Goal: Check status: Check status

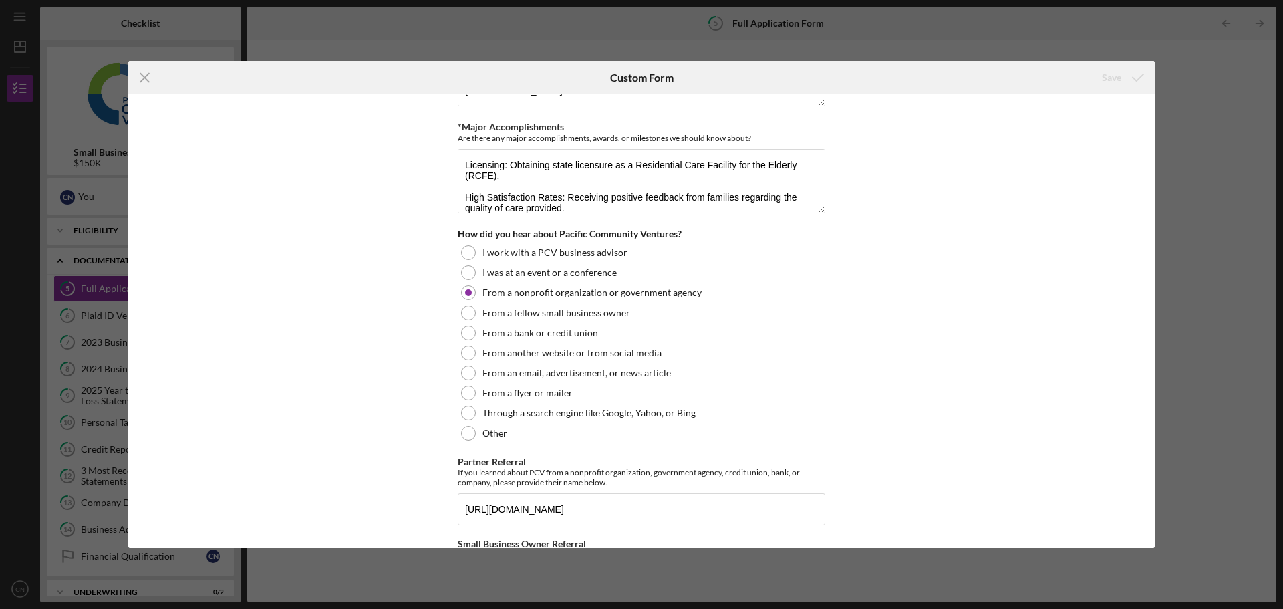
scroll to position [1801, 0]
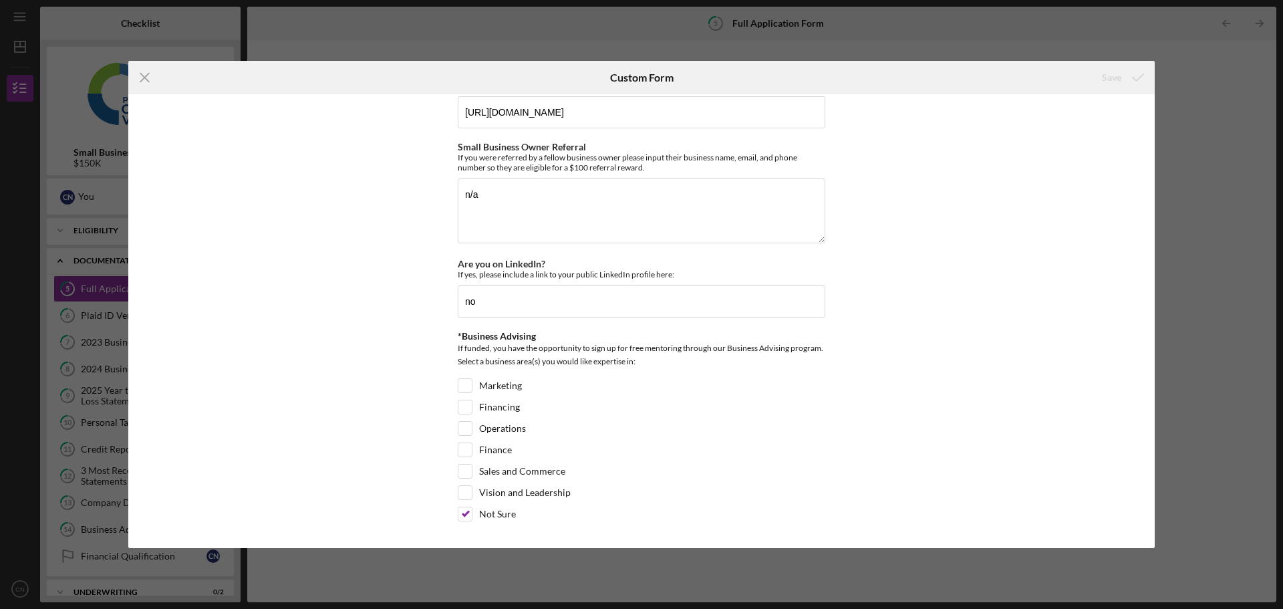
click at [1179, 88] on div "Icon/Menu Close Custom Form Save Loan Request *Requested Loan Amount $150,000 *…" at bounding box center [641, 304] width 1283 height 609
click at [148, 80] on icon "Icon/Menu Close" at bounding box center [144, 77] width 33 height 33
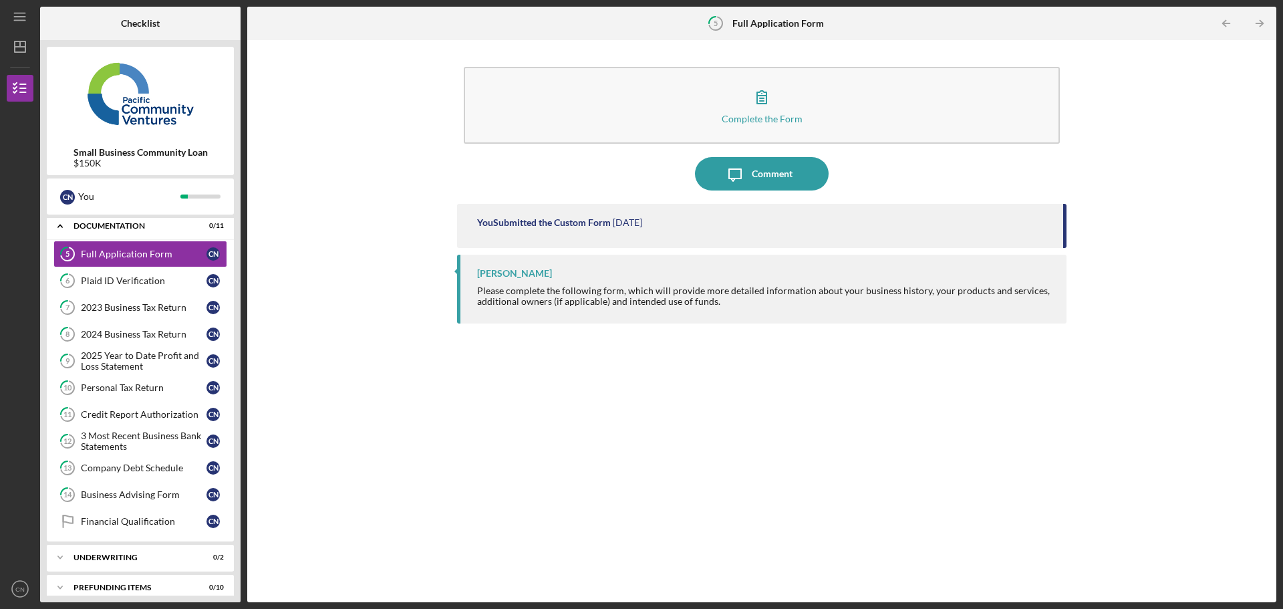
scroll to position [47, 0]
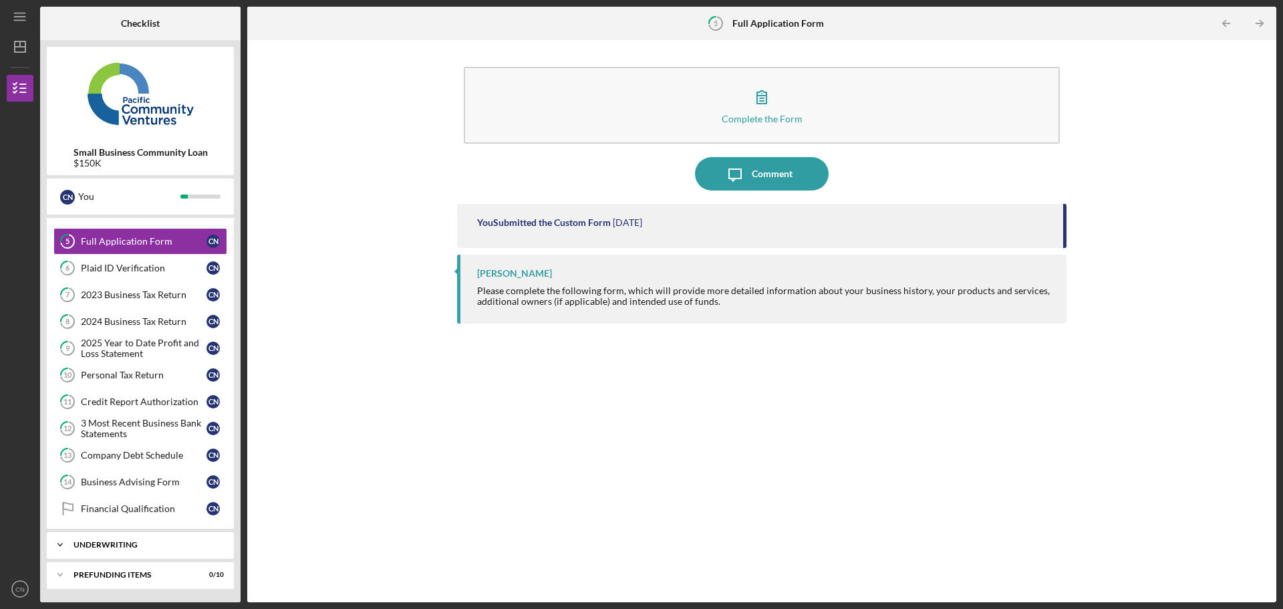
click at [107, 541] on div "Underwriting" at bounding box center [146, 545] width 144 height 8
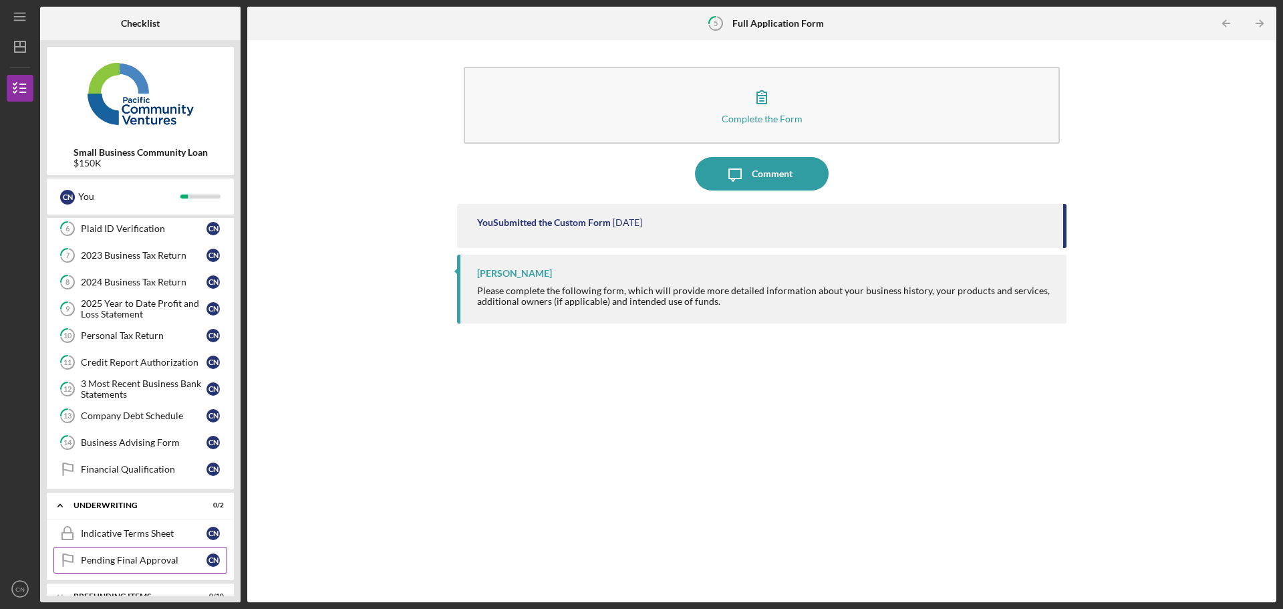
scroll to position [108, 0]
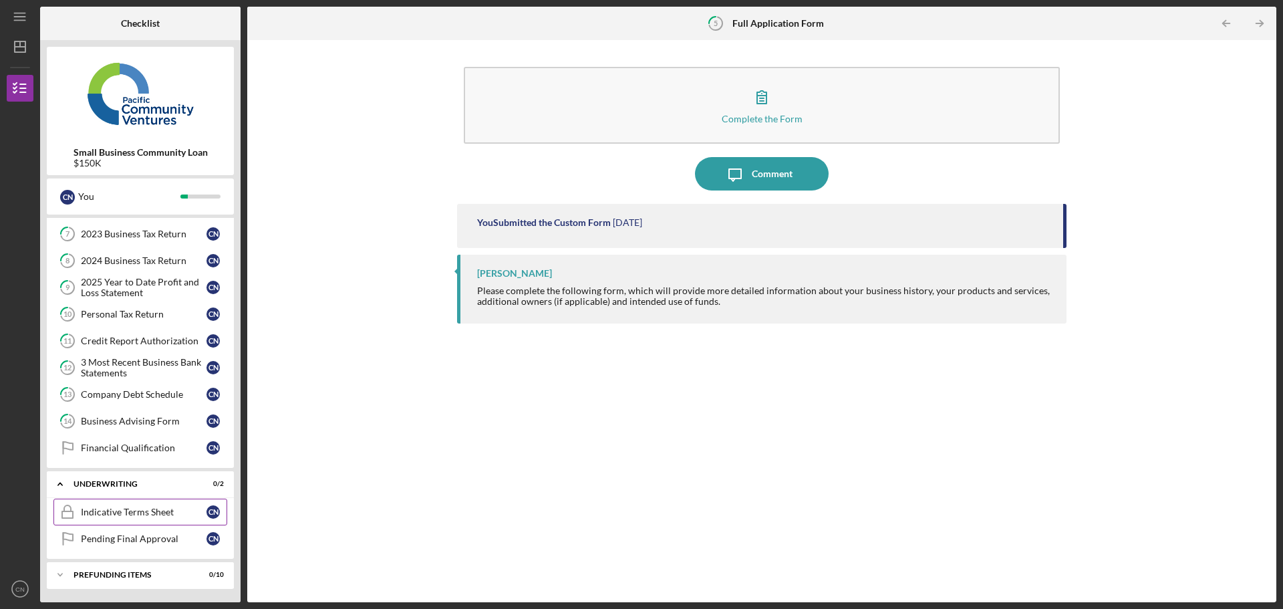
click at [116, 518] on link "Indicative Terms Sheet Indicative Terms Sheet C N" at bounding box center [140, 512] width 174 height 27
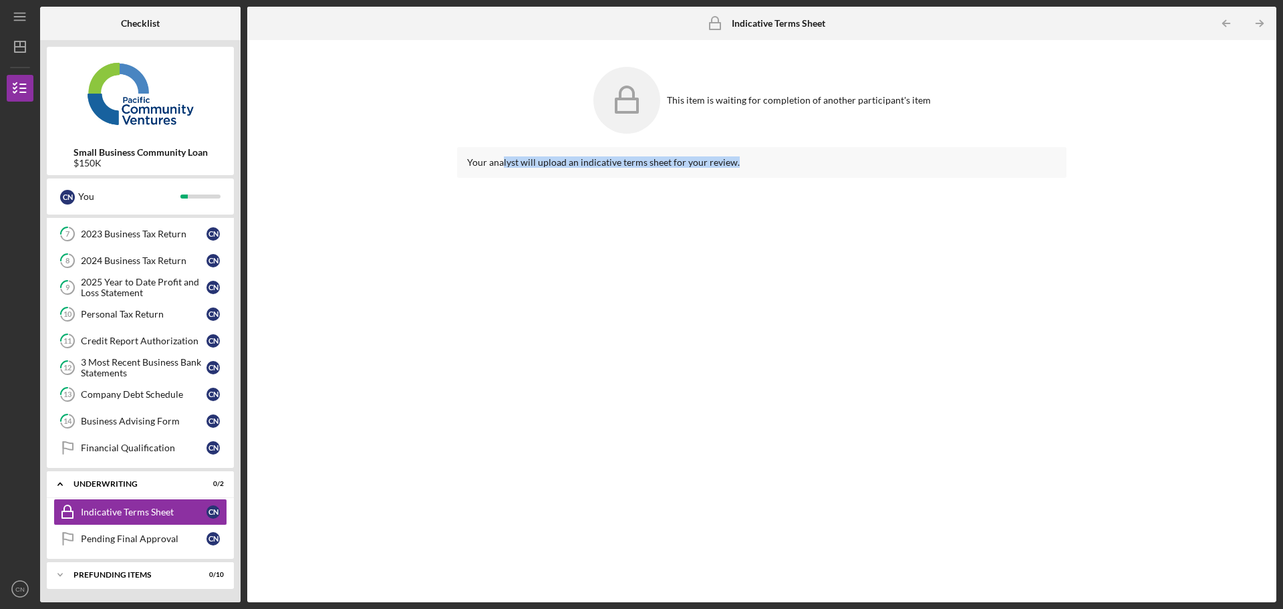
drag, startPoint x: 511, startPoint y: 162, endPoint x: 820, endPoint y: 182, distance: 308.8
click at [820, 182] on div "Your analyst will upload an indicative terms sheet for your review." at bounding box center [762, 364] width 610 height 435
click at [751, 94] on div "This item is waiting for completion of another participant's item" at bounding box center [762, 100] width 610 height 80
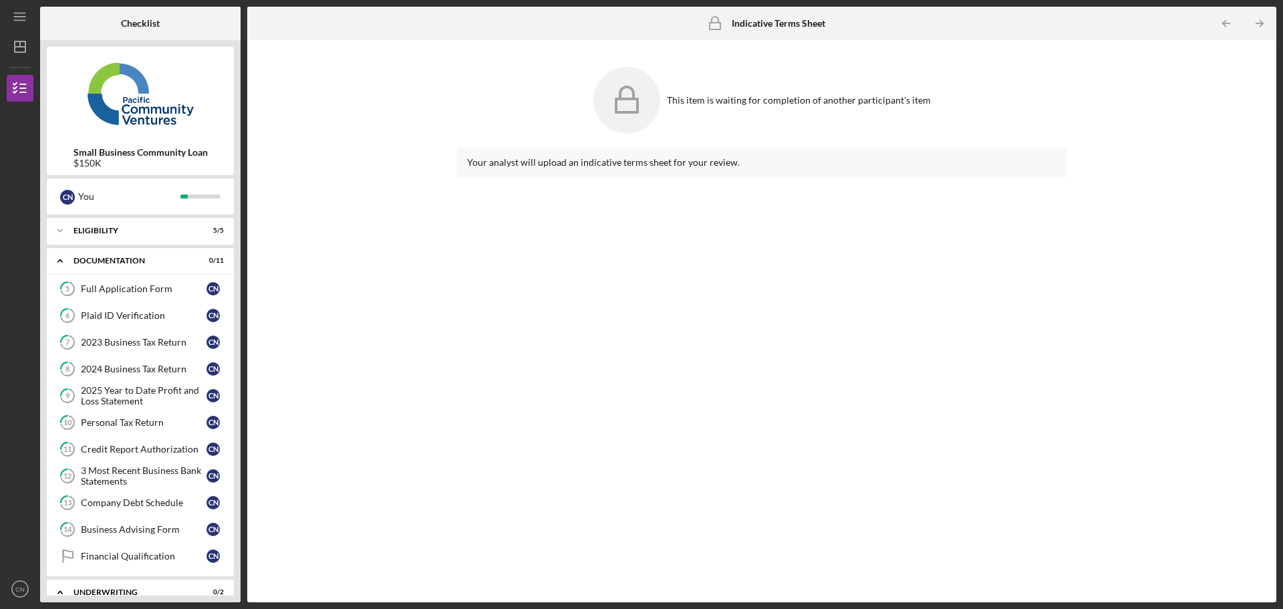
click at [85, 209] on div "C N You" at bounding box center [140, 196] width 187 height 36
click at [79, 195] on div "You" at bounding box center [129, 196] width 102 height 23
click at [22, 203] on div at bounding box center [20, 220] width 27 height 237
click at [205, 193] on div "C N You" at bounding box center [140, 196] width 174 height 23
click at [121, 289] on div "Full Application Form" at bounding box center [144, 288] width 126 height 11
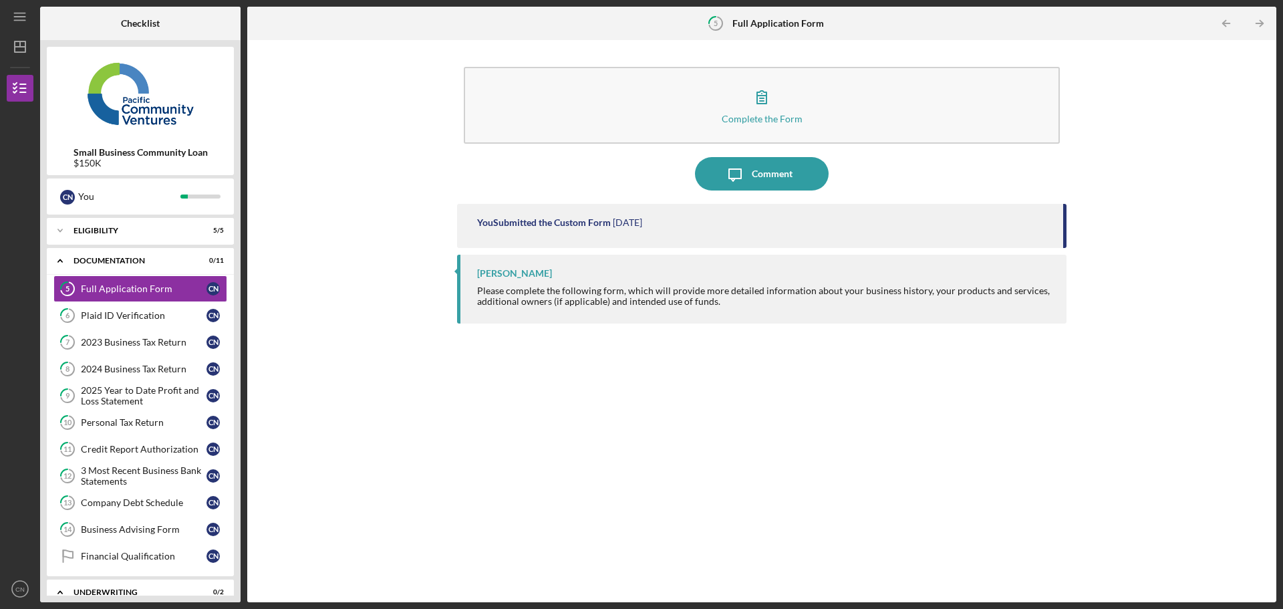
click at [713, 305] on div "Please complete the following form, which will provide more detailed informatio…" at bounding box center [765, 295] width 576 height 21
click at [608, 223] on div "You Submitted the Custom Form" at bounding box center [544, 222] width 134 height 11
click at [142, 303] on link "6 Plaid ID Verification C N" at bounding box center [140, 315] width 174 height 27
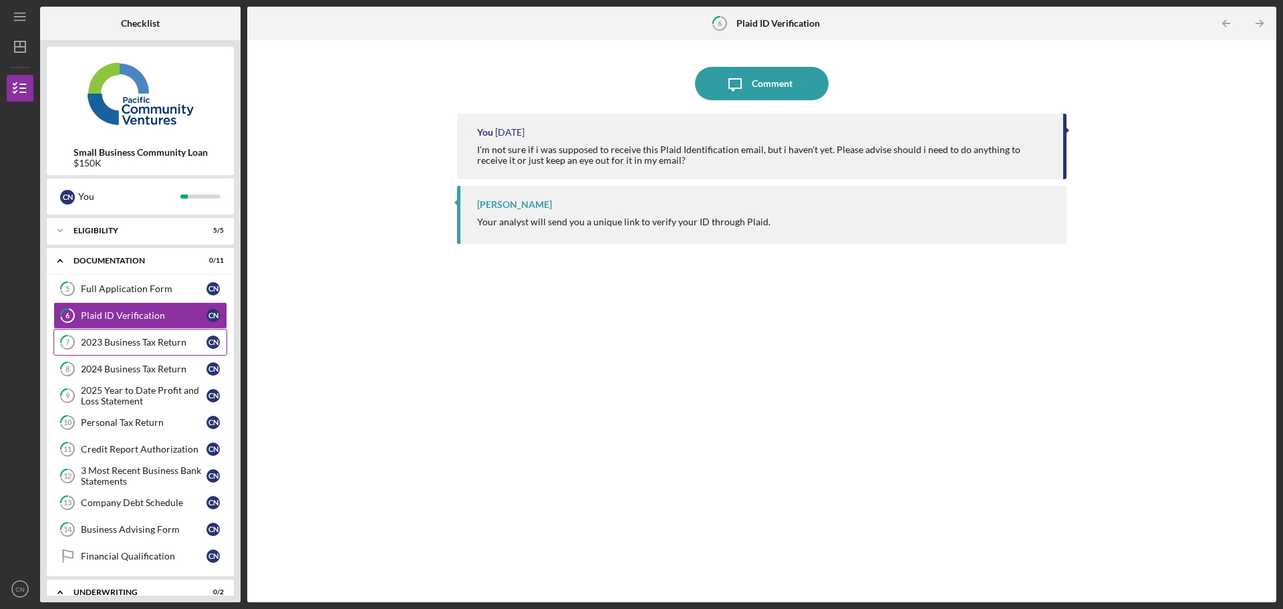
click at [134, 336] on link "7 2023 Business Tax Return C N" at bounding box center [140, 342] width 174 height 27
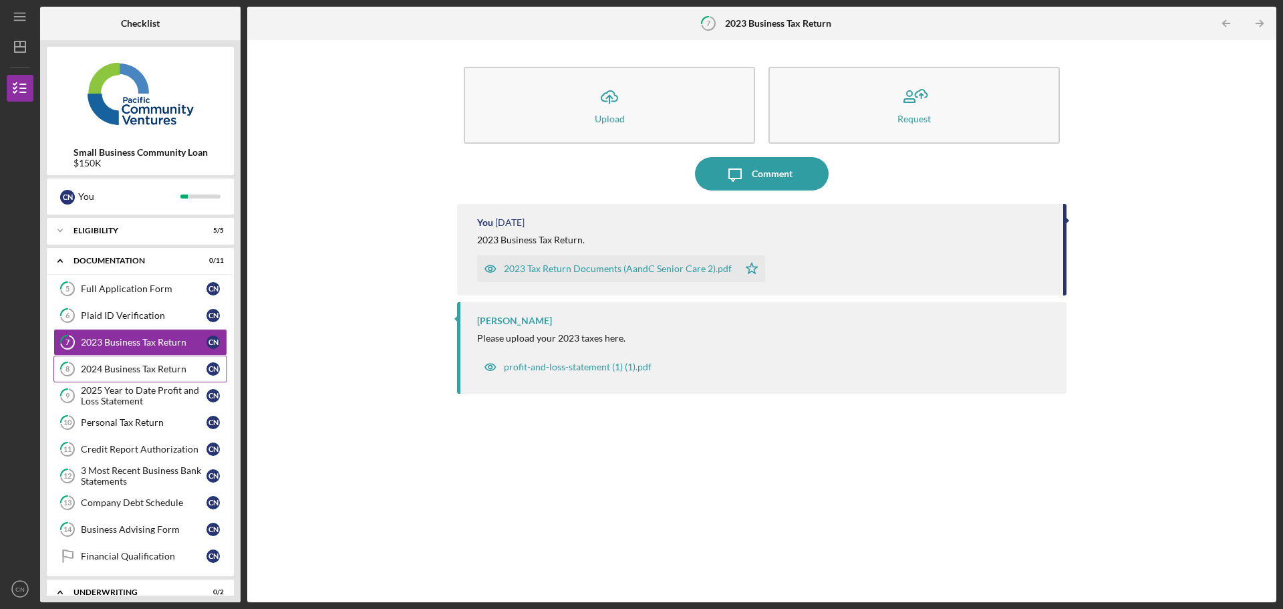
click at [125, 372] on div "2024 Business Tax Return" at bounding box center [144, 369] width 126 height 11
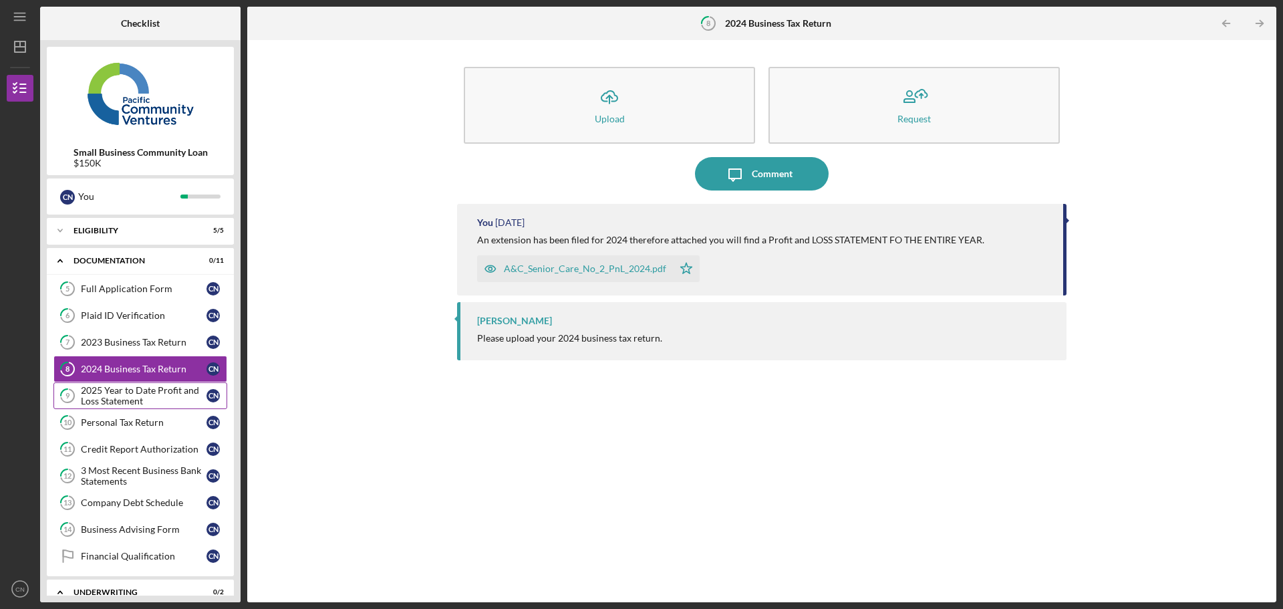
click at [138, 403] on div "2025 Year to Date Profit and Loss Statement" at bounding box center [144, 395] width 126 height 21
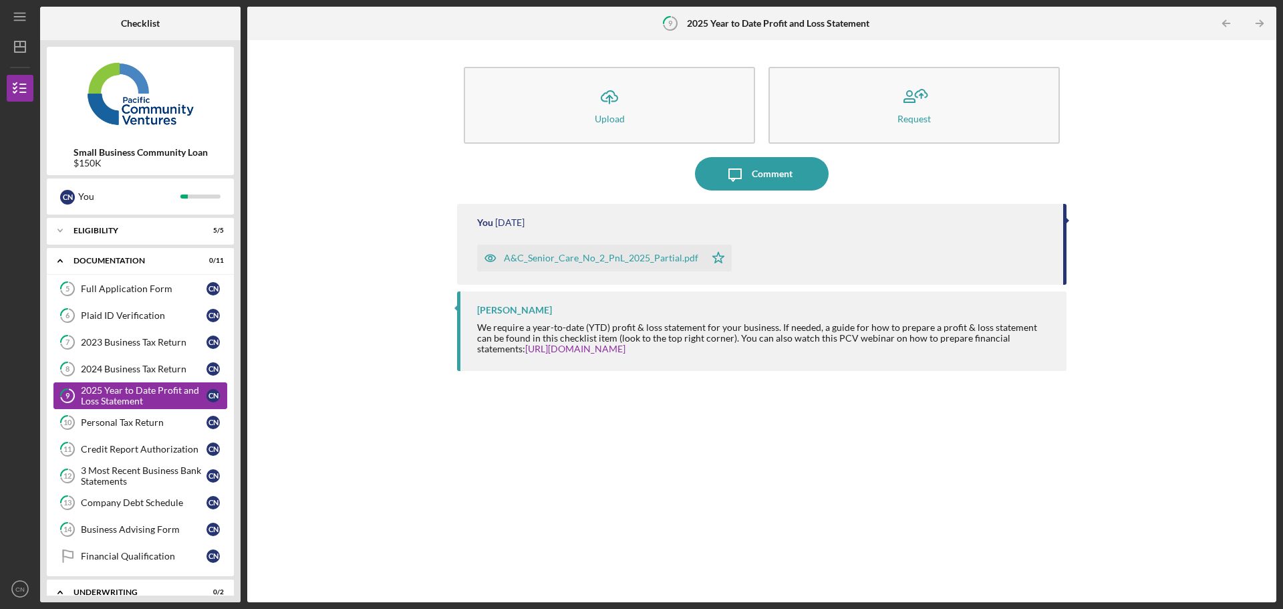
click at [167, 386] on div "2025 Year to Date Profit and Loss Statement" at bounding box center [144, 395] width 126 height 21
click at [151, 376] on link "8 2024 Business Tax Return C N" at bounding box center [140, 369] width 174 height 27
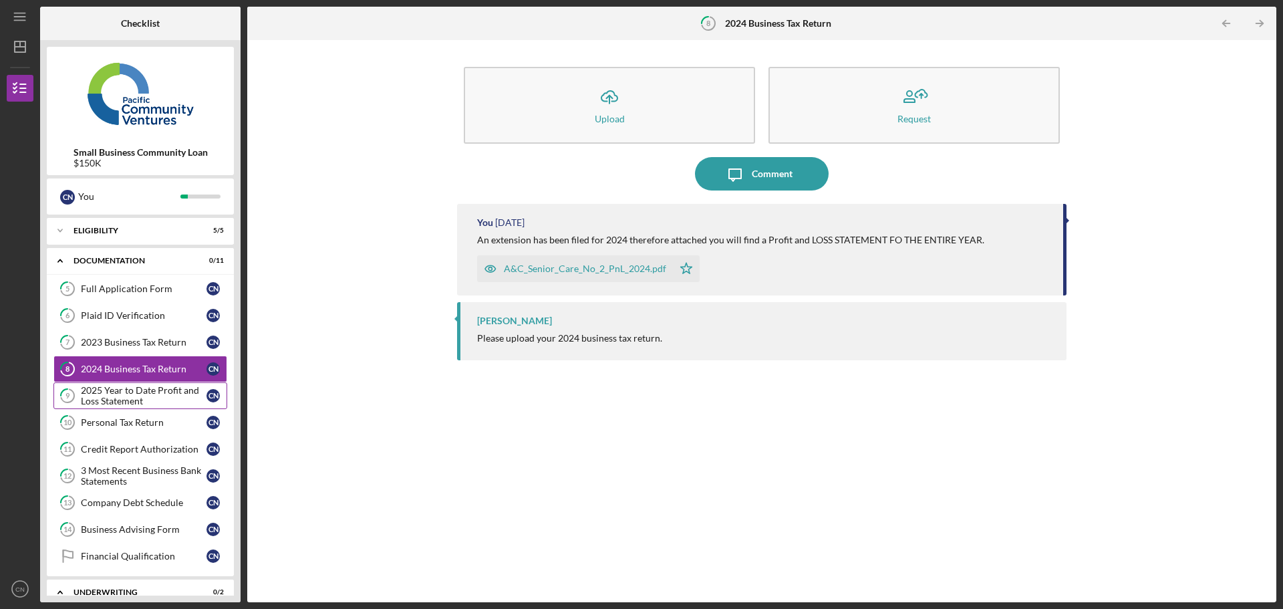
click at [147, 395] on div "2025 Year to Date Profit and Loss Statement" at bounding box center [144, 395] width 126 height 21
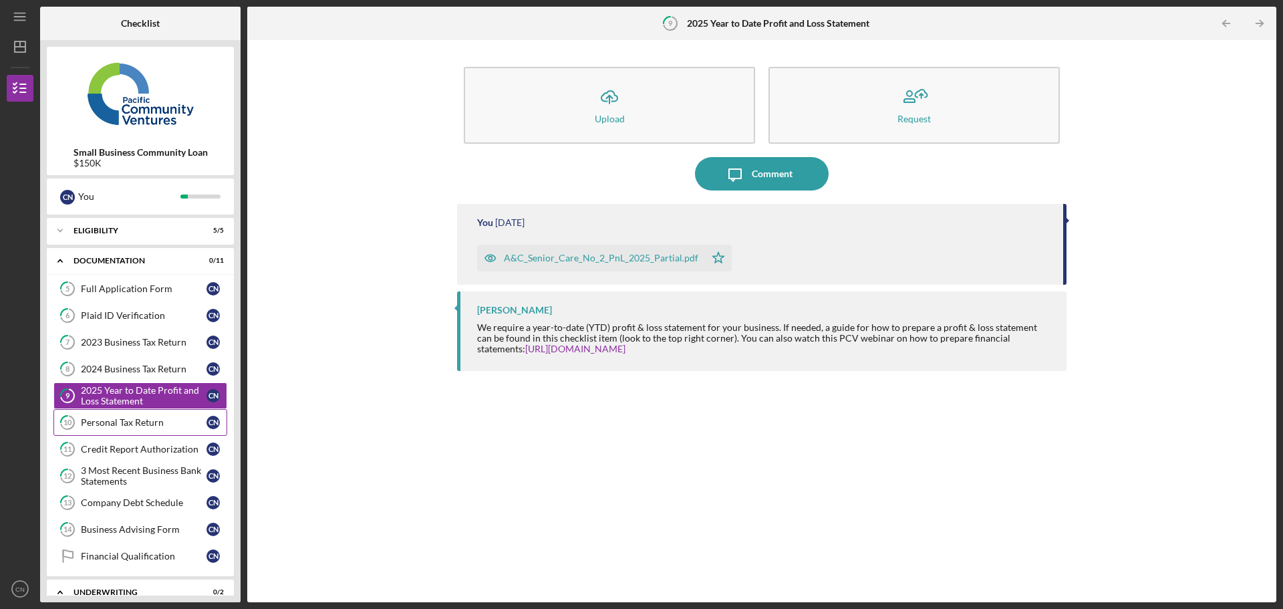
click at [125, 433] on link "10 Personal Tax Return C N" at bounding box center [140, 422] width 174 height 27
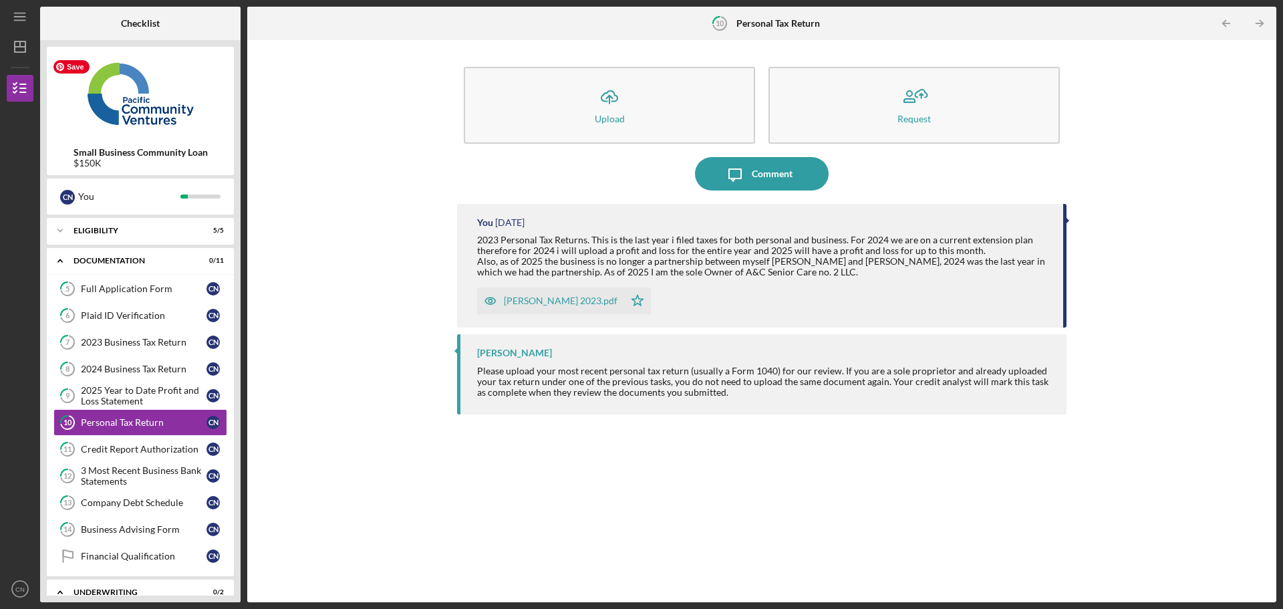
click at [115, 85] on img at bounding box center [140, 93] width 187 height 80
click at [119, 33] on div "Checklist" at bounding box center [140, 23] width 67 height 33
click at [128, 23] on b "Checklist" at bounding box center [140, 23] width 39 height 11
click at [705, 20] on icon "10" at bounding box center [719, 23] width 33 height 33
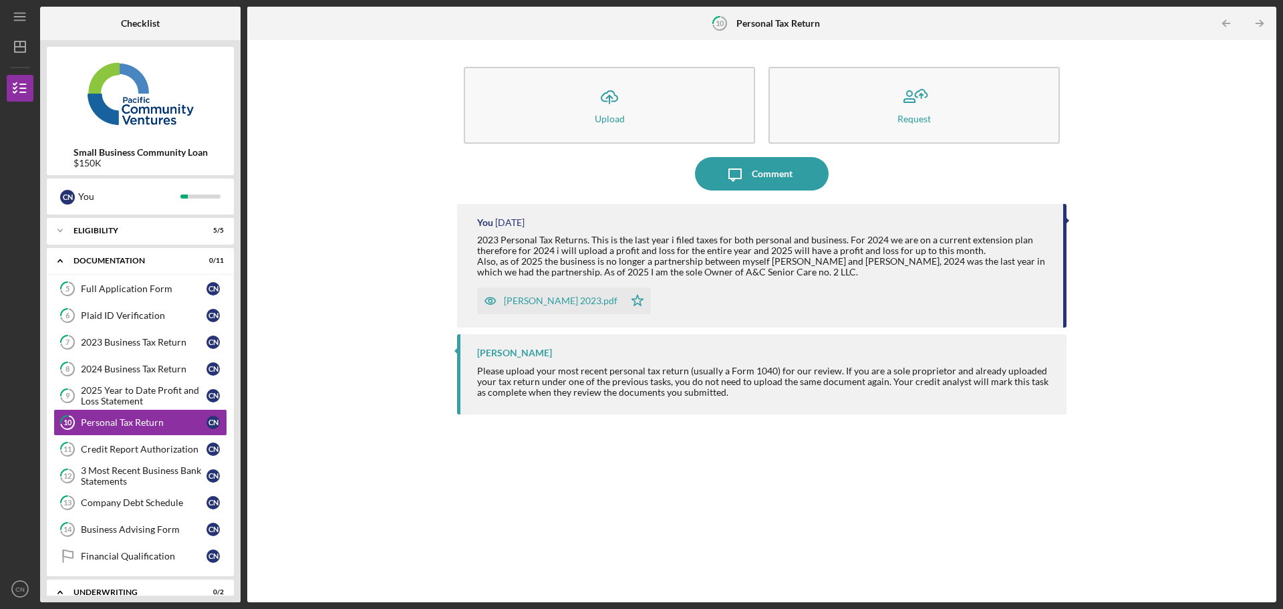
click at [770, 34] on div "10 Personal Tax Return" at bounding box center [761, 23] width 117 height 33
click at [782, 29] on b "Personal Tax Return" at bounding box center [779, 23] width 84 height 11
drag, startPoint x: 1247, startPoint y: 23, endPoint x: 1260, endPoint y: 27, distance: 14.2
click at [1247, 23] on icon "Icon/Table Pagination Arrow" at bounding box center [1260, 24] width 30 height 30
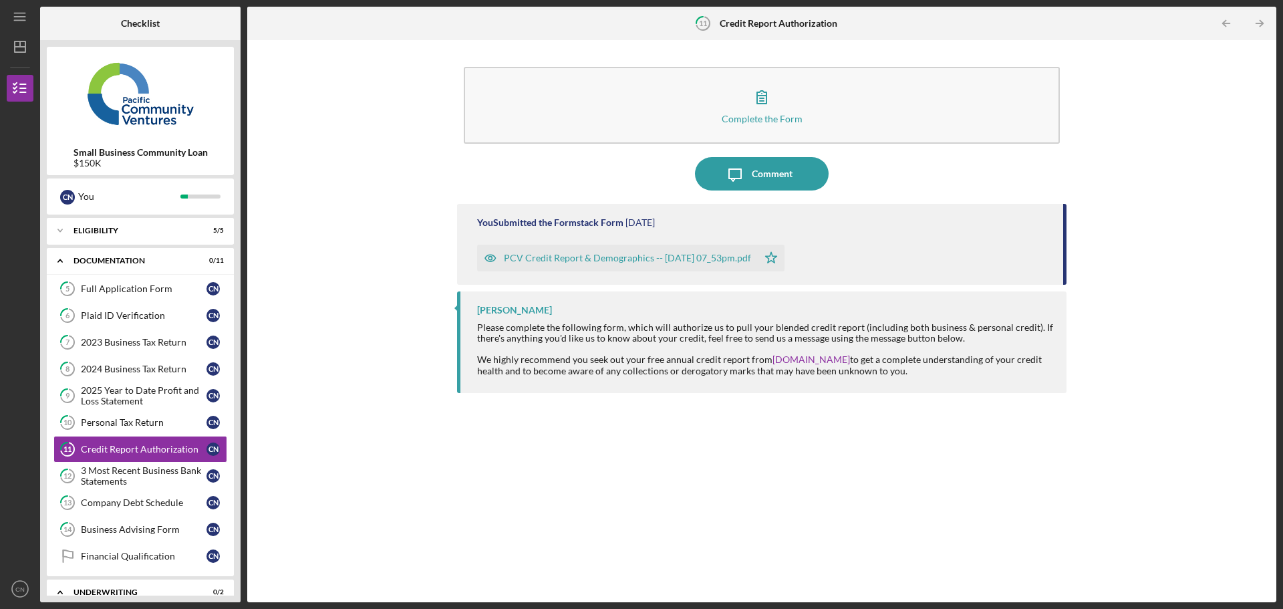
click at [1247, 24] on icon "Icon/Table Pagination Arrow" at bounding box center [1260, 24] width 30 height 30
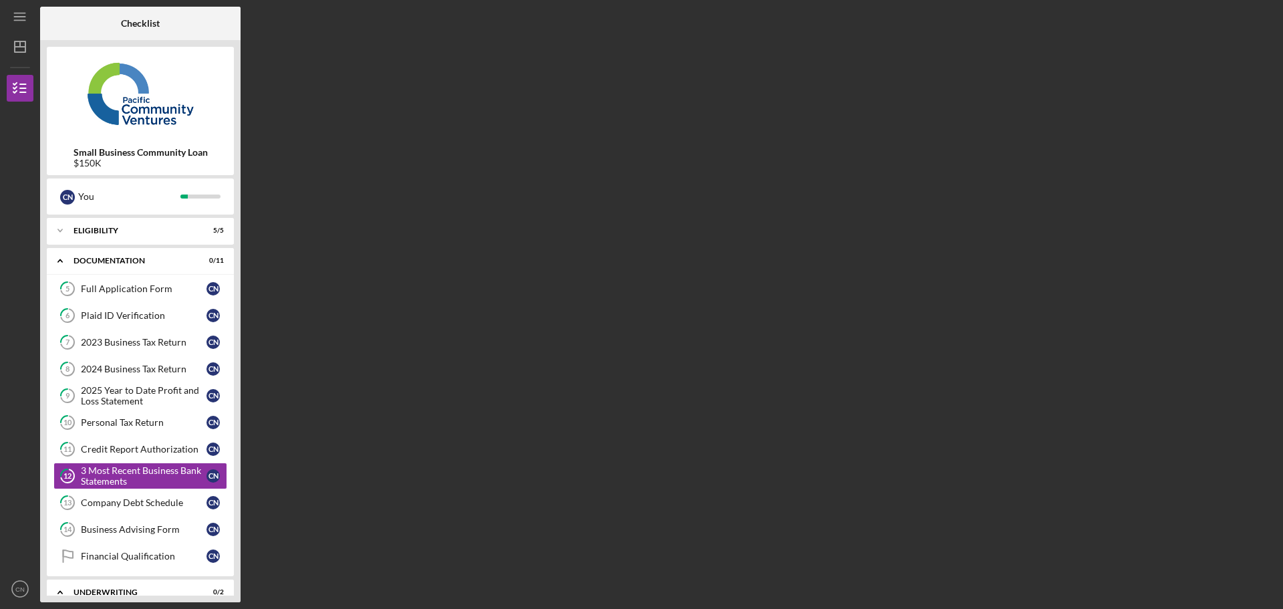
click at [1247, 24] on div "Checklist Small Business Community Loan $150K C N You Icon/Expander Eligibility…" at bounding box center [658, 305] width 1237 height 596
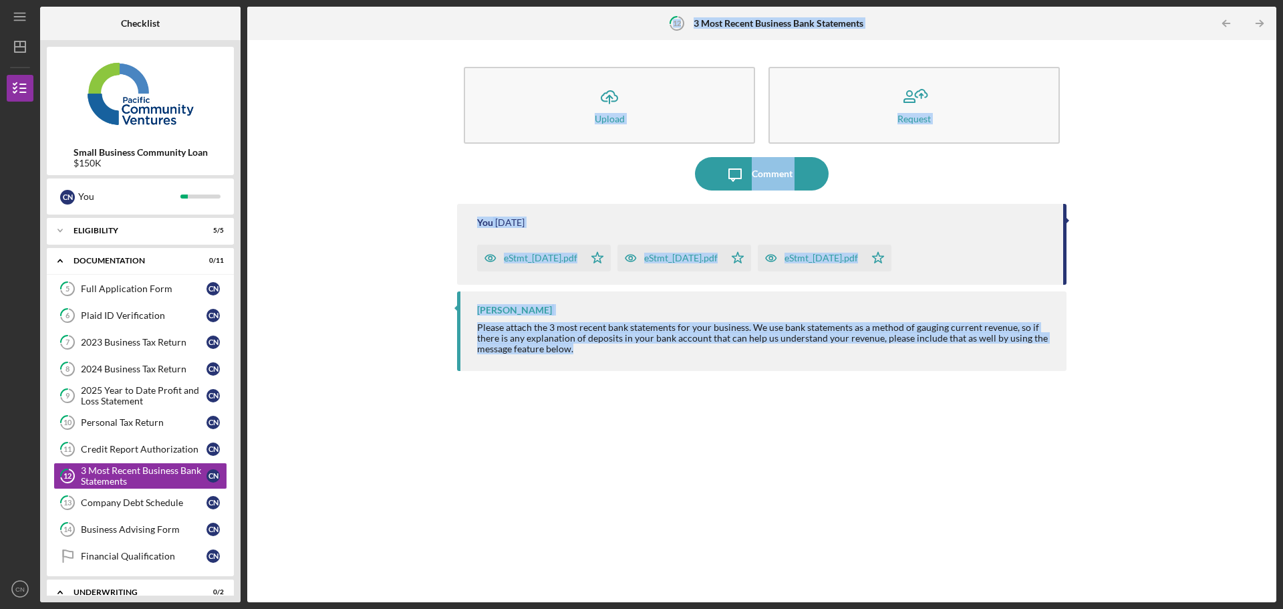
click at [1247, 24] on icon "Icon/Table Pagination Arrow" at bounding box center [1260, 24] width 30 height 30
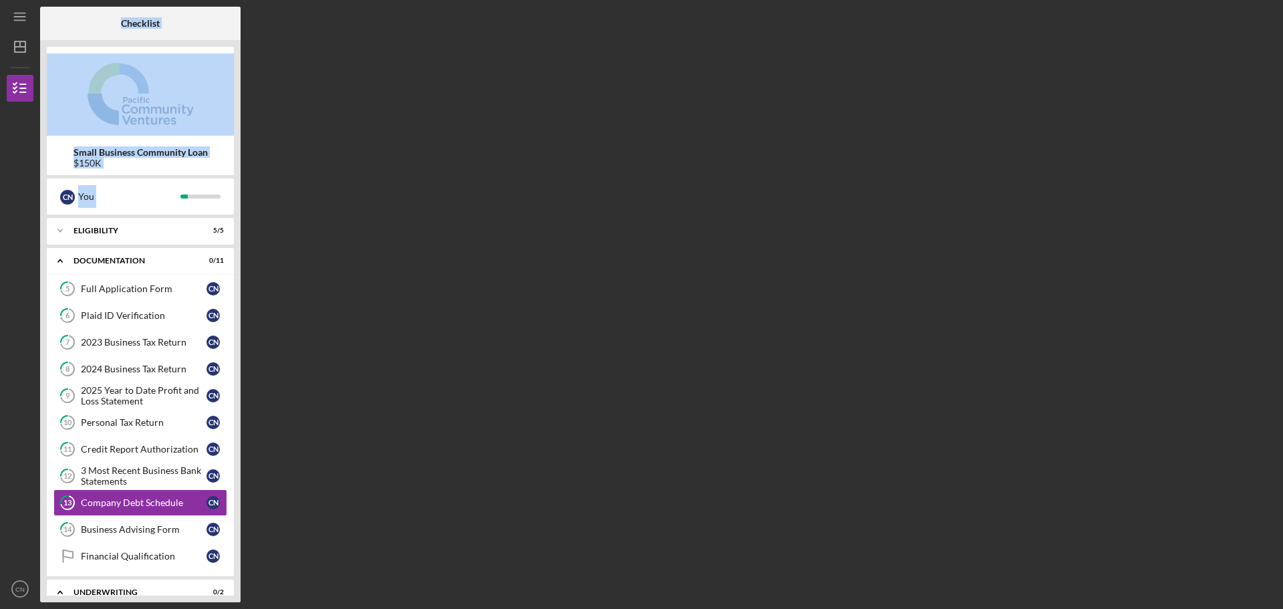
click at [1247, 24] on div "Checklist Small Business Community Loan $150K C N You Icon/Expander Eligibility…" at bounding box center [658, 305] width 1237 height 596
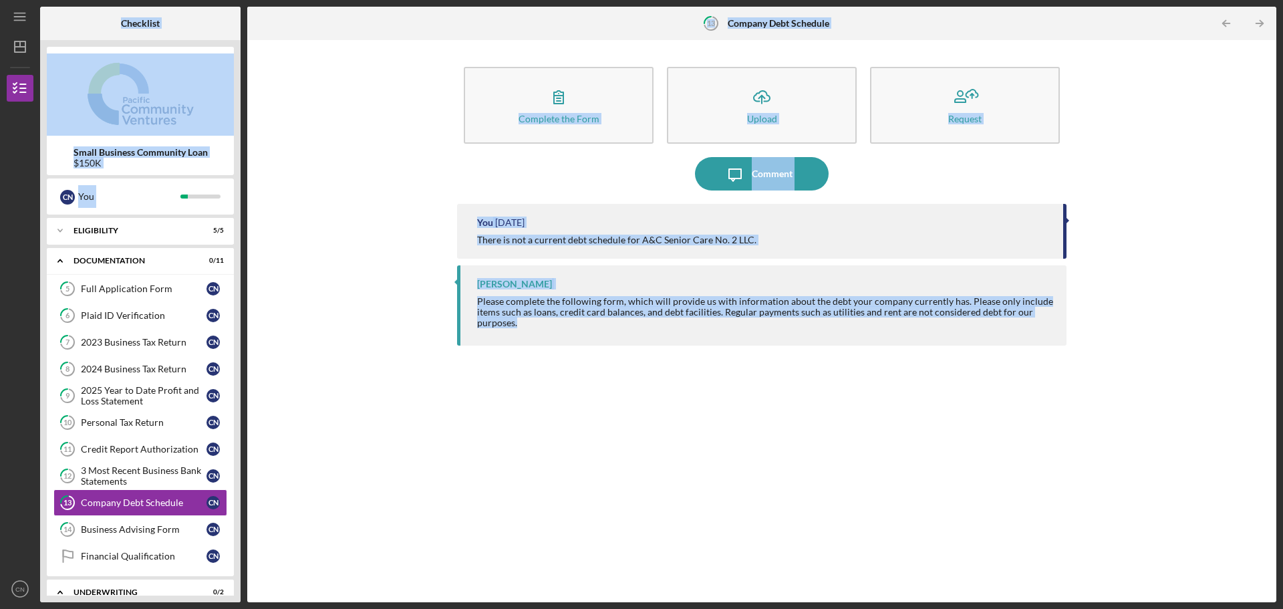
click at [833, 394] on div "You [DATE] There is not a current debt schedule for A&C Senior Care No. 2 LLC. …" at bounding box center [762, 393] width 610 height 378
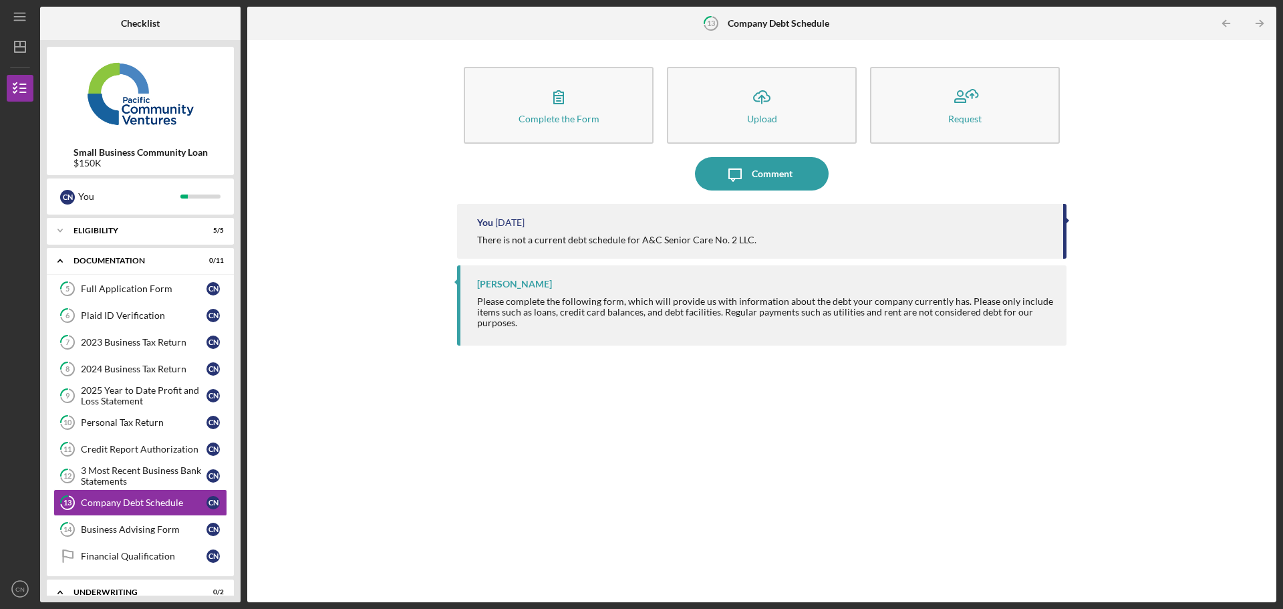
click at [751, 241] on div "There is not a current debt schedule for A&C Senior Care No. 2 LLC." at bounding box center [616, 240] width 279 height 11
click at [1262, 22] on polyline "button" at bounding box center [1261, 24] width 3 height 6
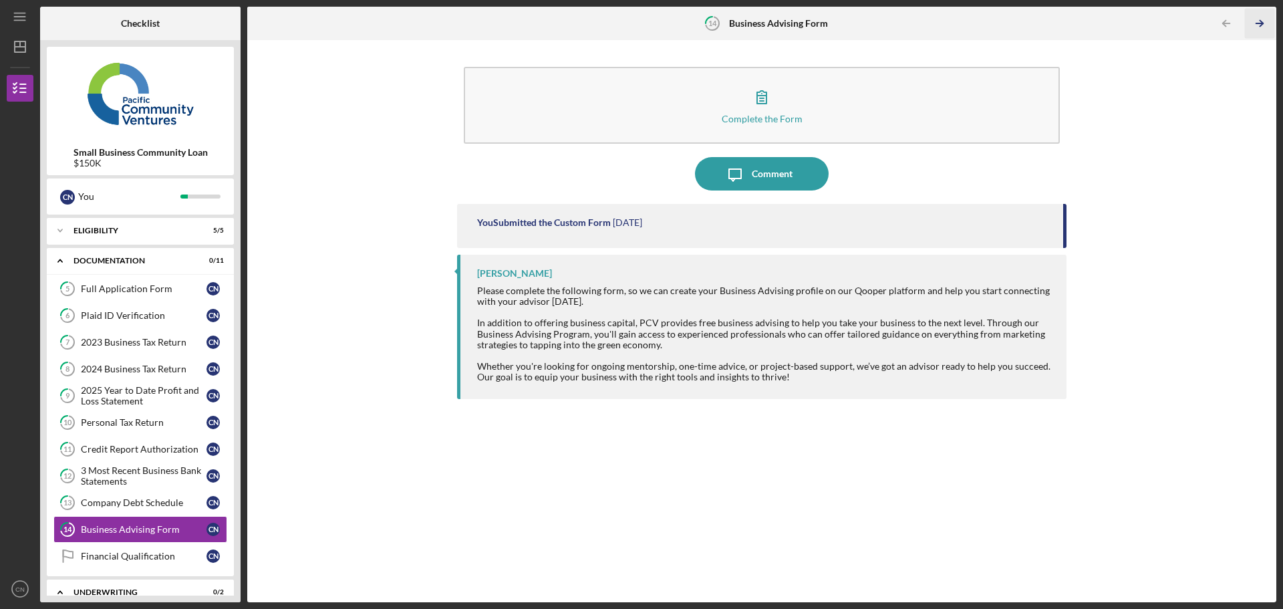
click at [1263, 22] on icon "Icon/Table Pagination Arrow" at bounding box center [1260, 24] width 30 height 30
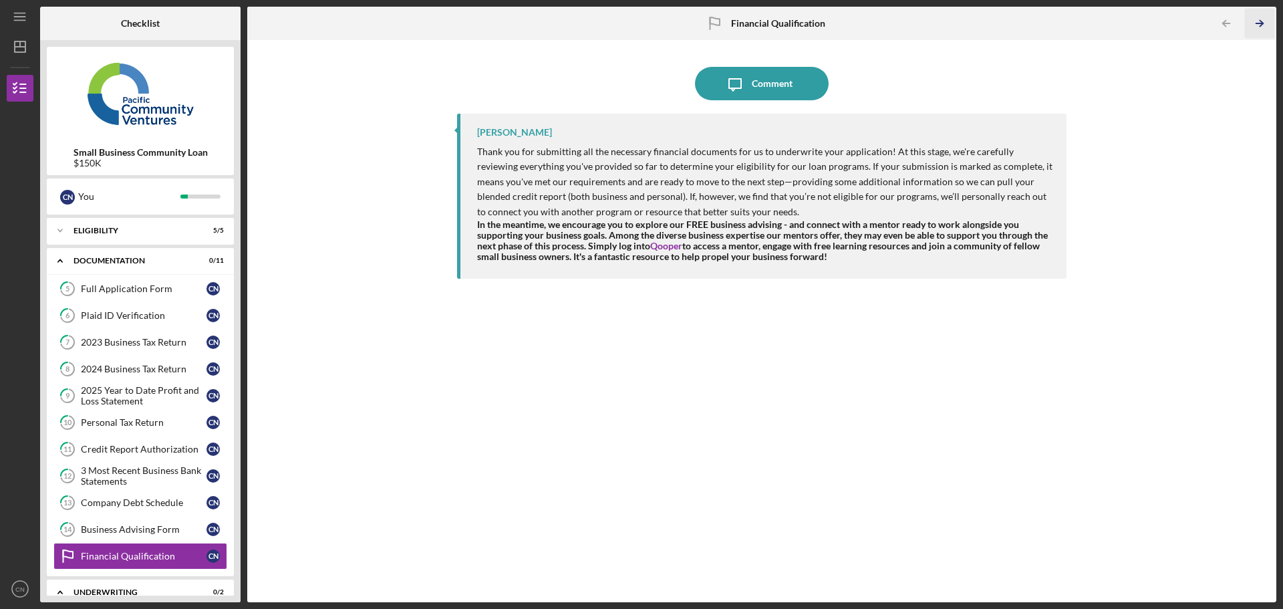
click at [1259, 25] on icon "Icon/Table Pagination Arrow" at bounding box center [1260, 24] width 30 height 30
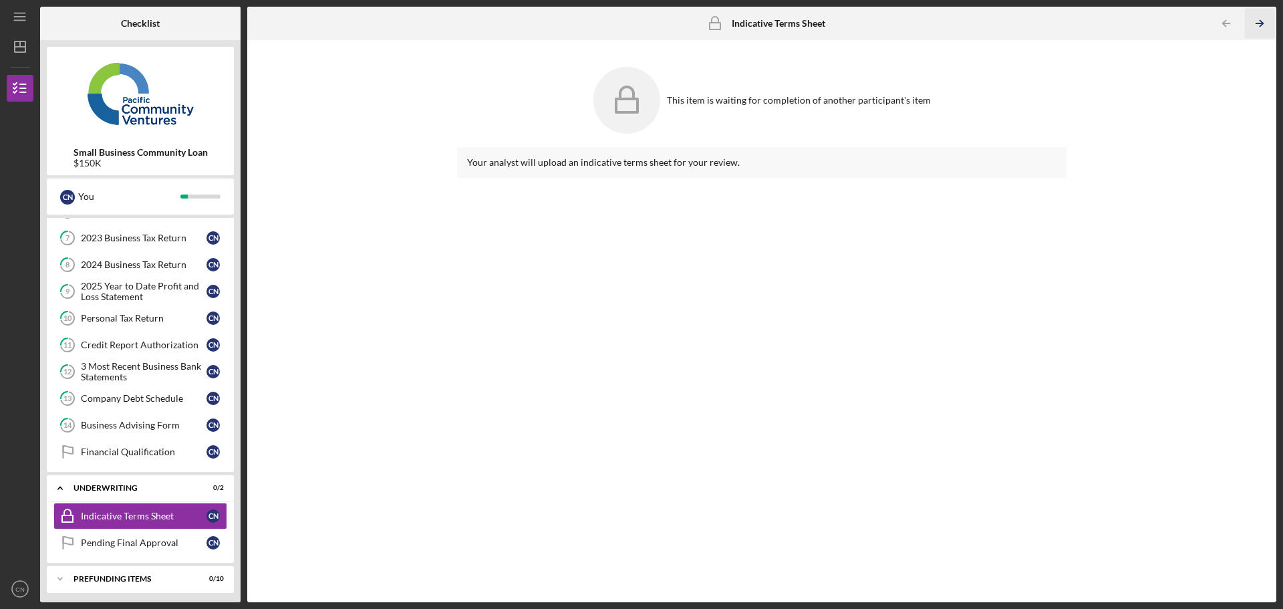
scroll to position [108, 0]
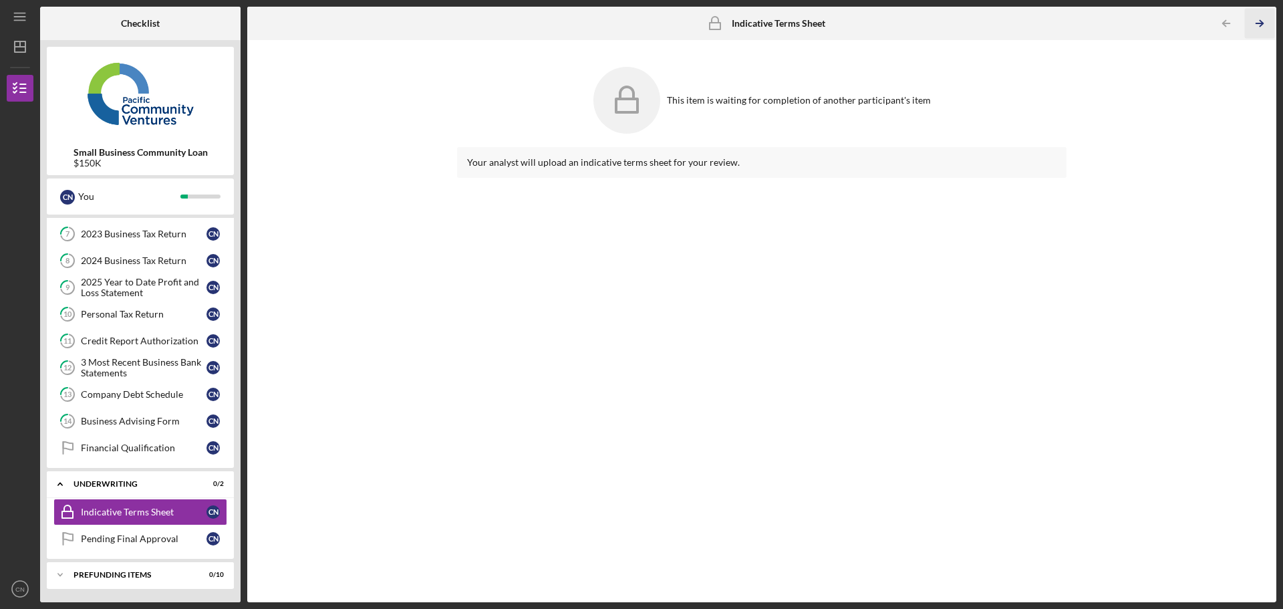
click at [1259, 25] on icon "Icon/Table Pagination Arrow" at bounding box center [1260, 24] width 30 height 30
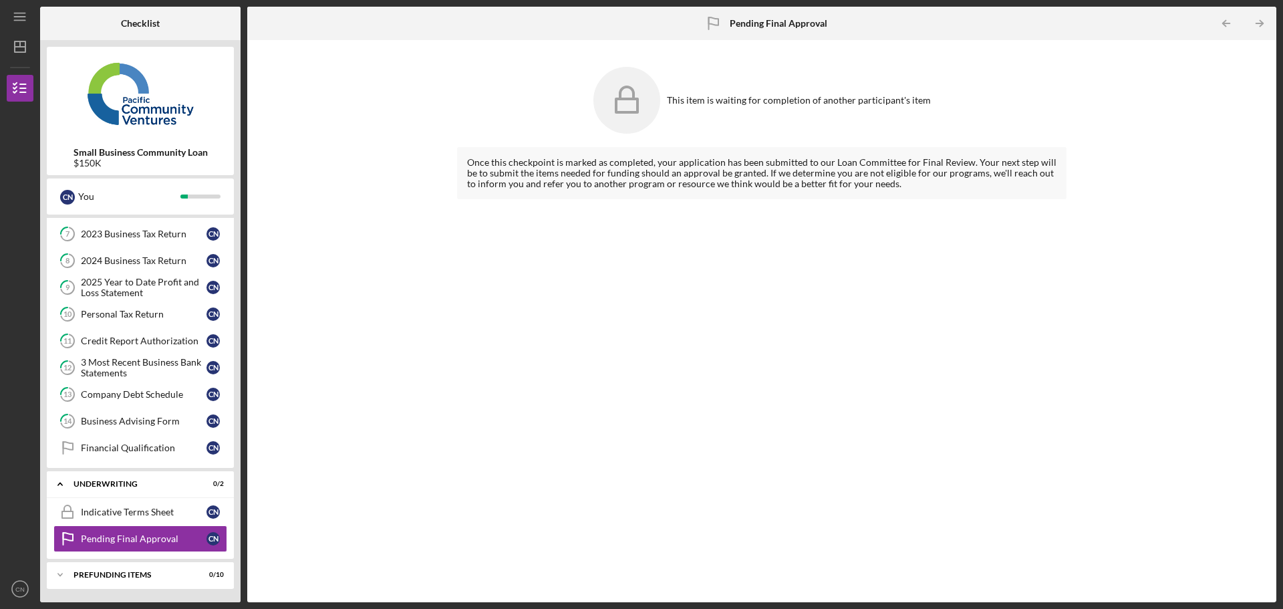
click at [1259, 25] on icon "Icon/Table Pagination Arrow" at bounding box center [1260, 24] width 30 height 30
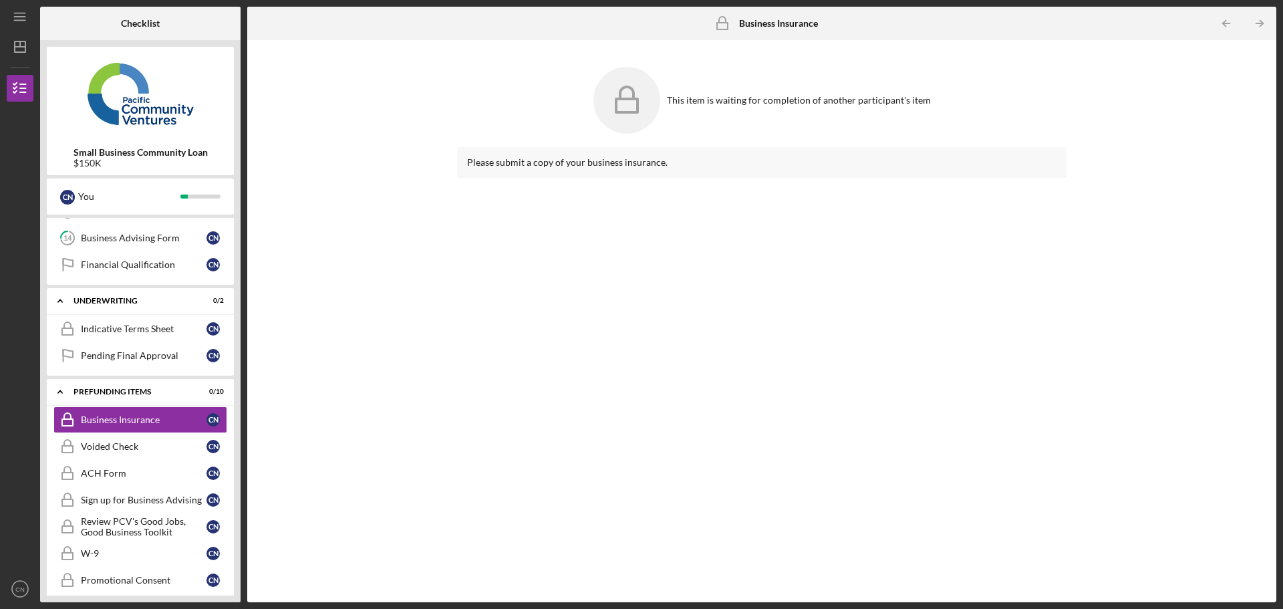
scroll to position [305, 0]
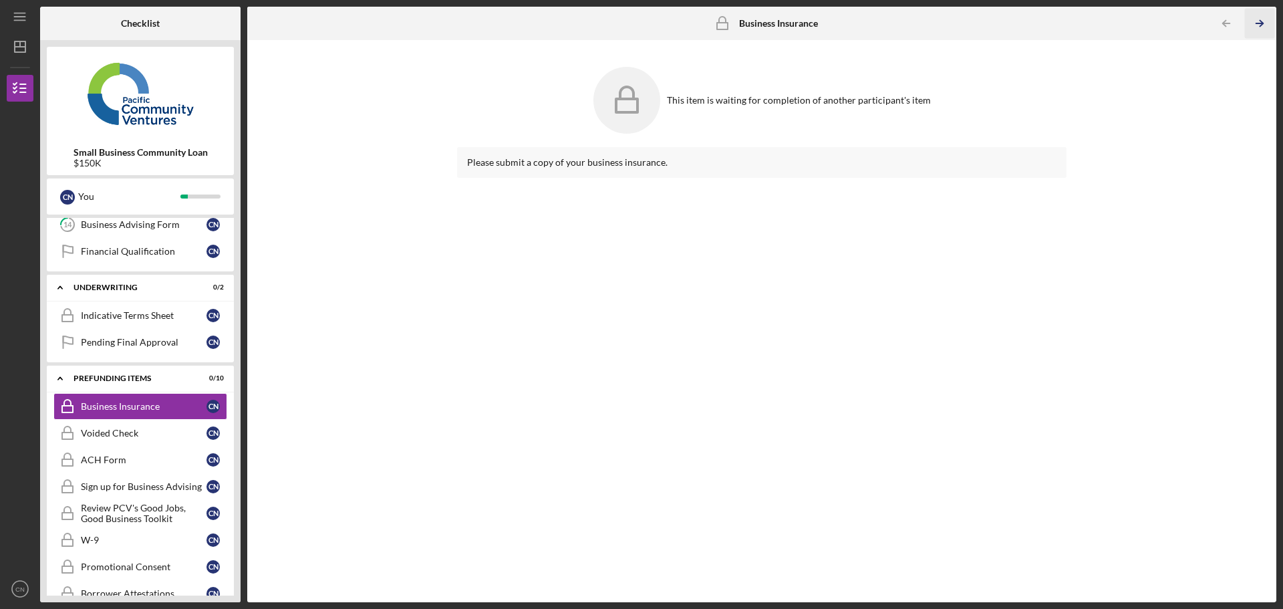
click at [1259, 25] on icon "Icon/Table Pagination Arrow" at bounding box center [1260, 24] width 30 height 30
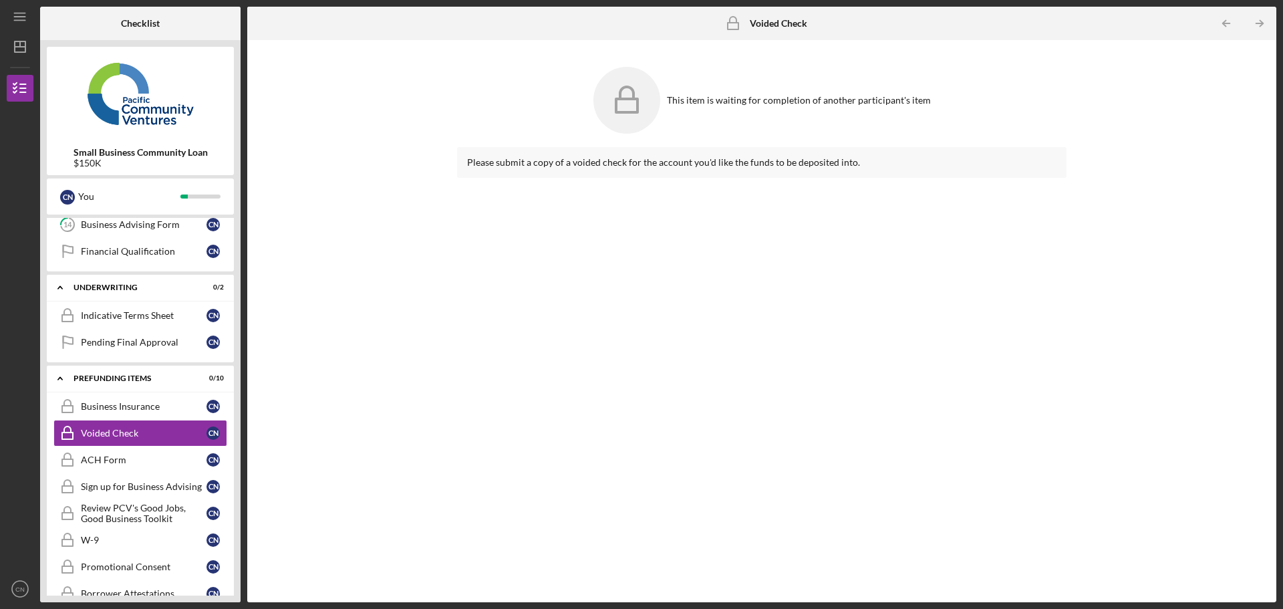
click at [1259, 25] on icon "Icon/Table Pagination Arrow" at bounding box center [1260, 24] width 30 height 30
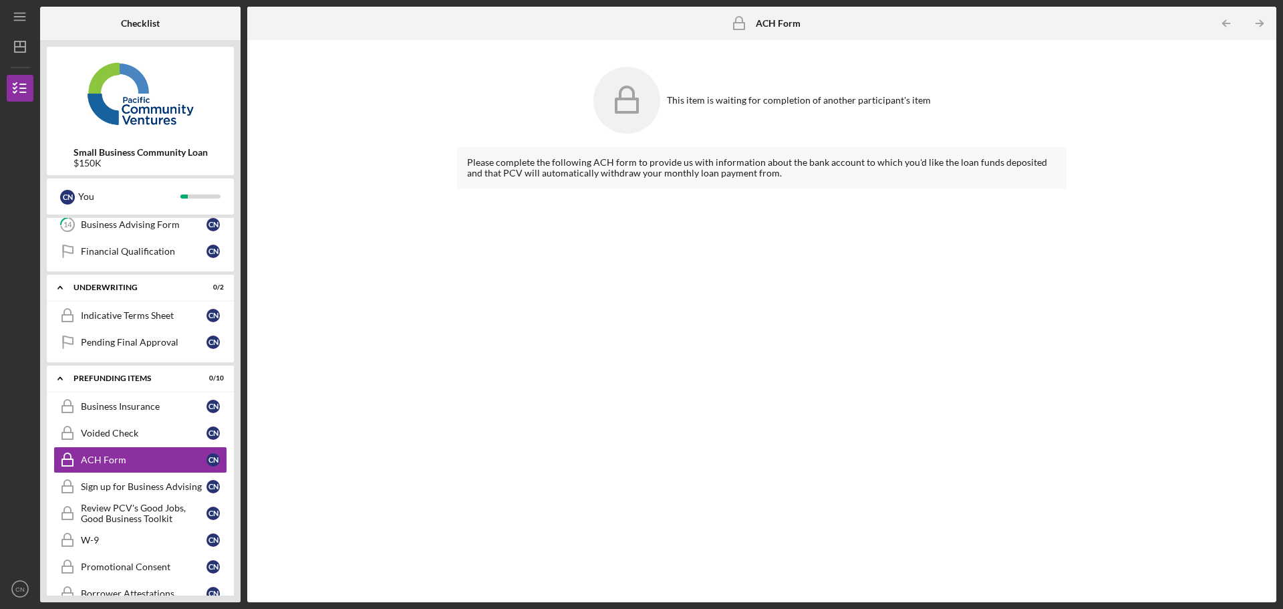
click at [1259, 25] on icon "Icon/Table Pagination Arrow" at bounding box center [1260, 24] width 30 height 30
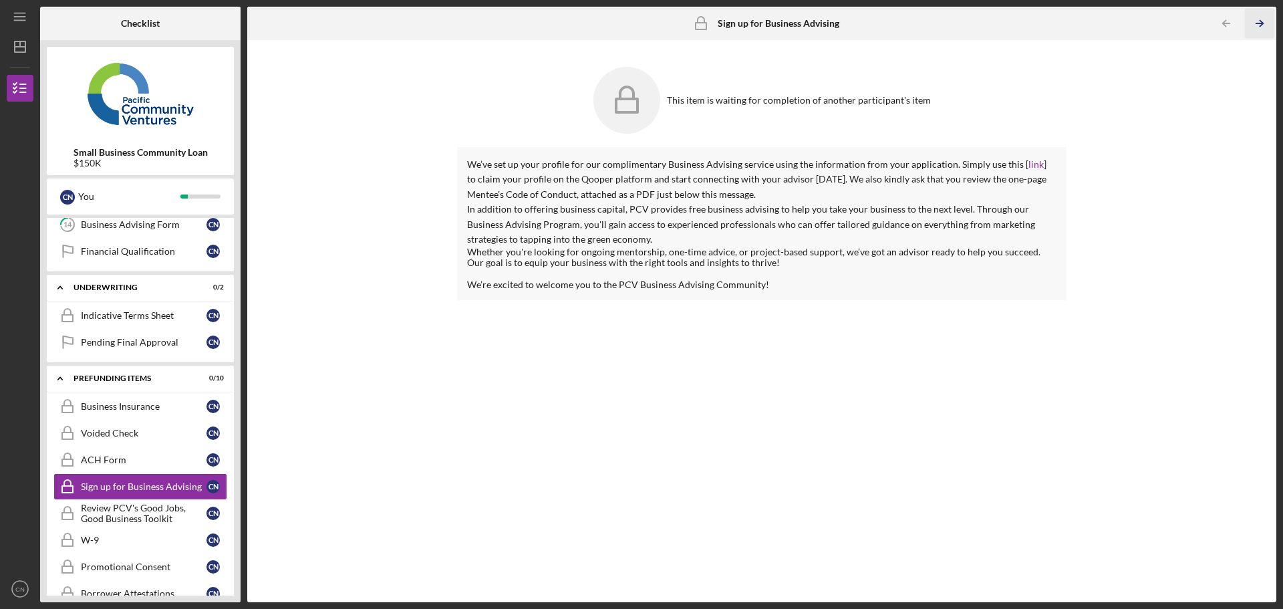
click at [1259, 25] on icon "Icon/Table Pagination Arrow" at bounding box center [1260, 24] width 30 height 30
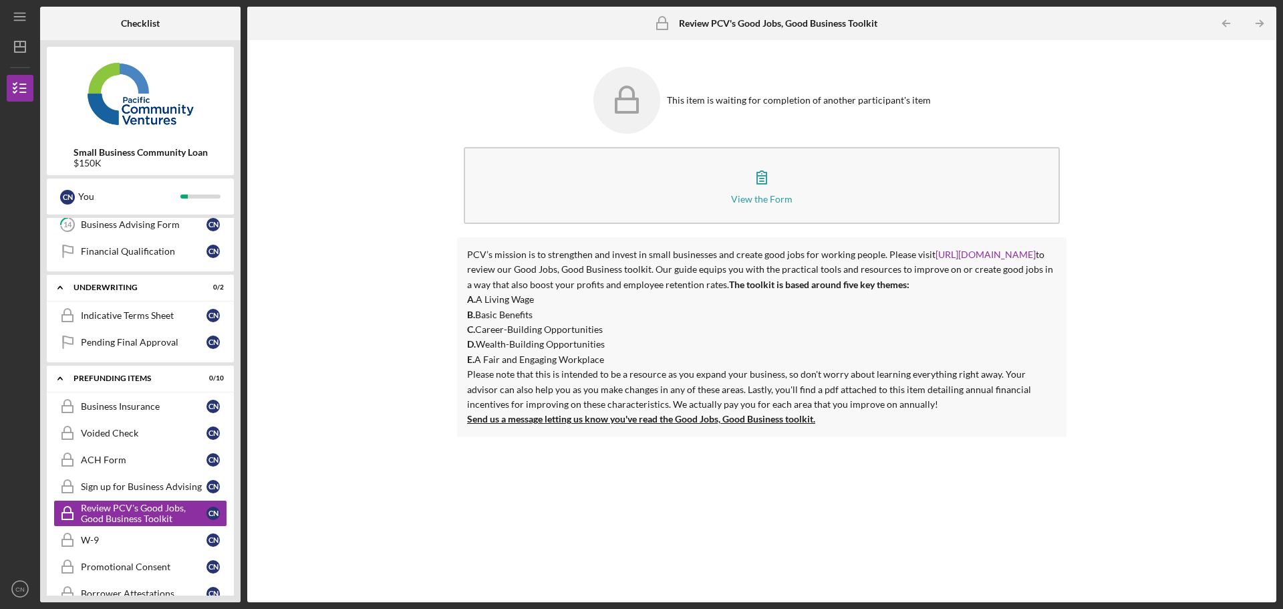
click at [1259, 25] on icon "Icon/Table Pagination Arrow" at bounding box center [1260, 24] width 30 height 30
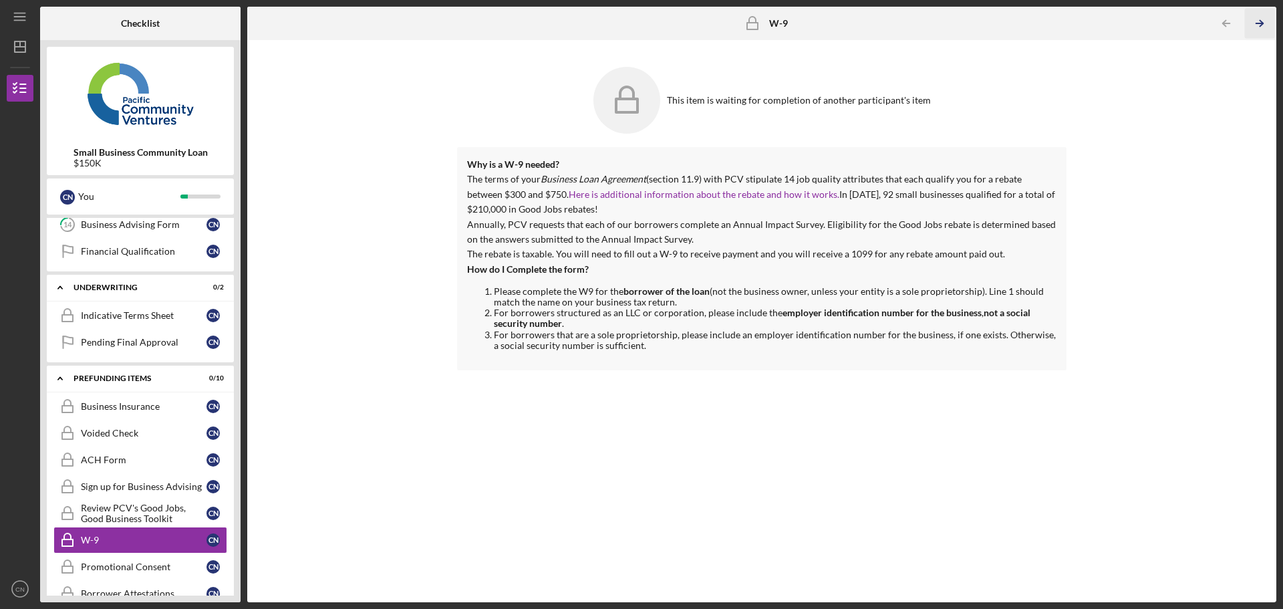
click at [1259, 25] on icon "Icon/Table Pagination Arrow" at bounding box center [1260, 24] width 30 height 30
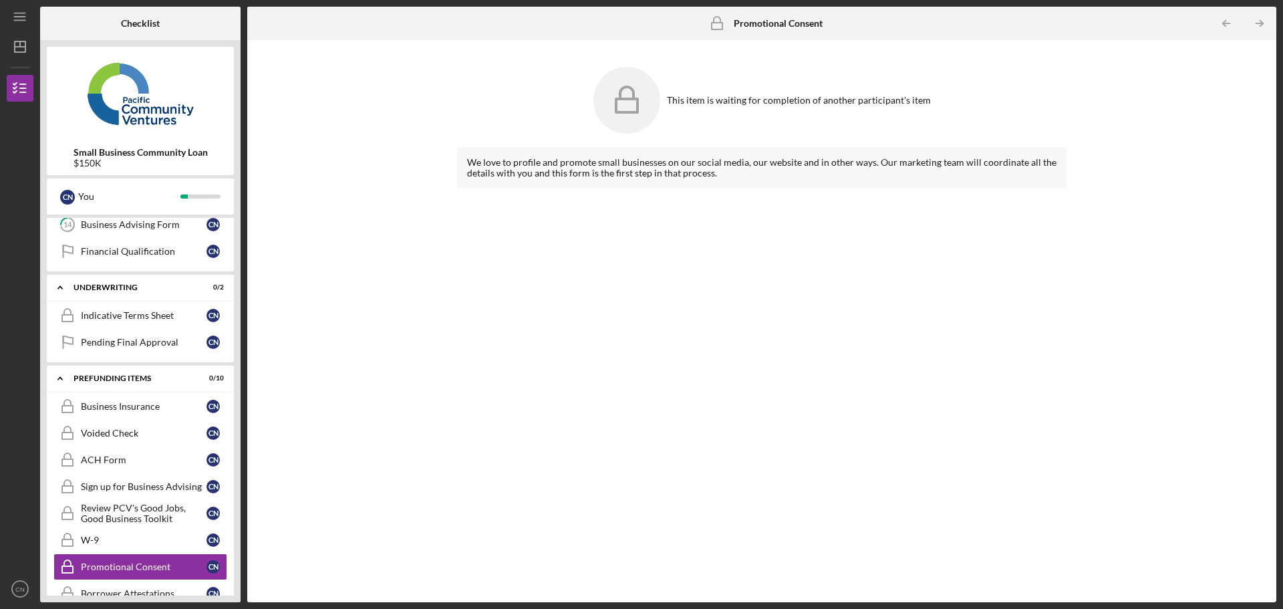
click at [1259, 25] on icon "Icon/Table Pagination Arrow" at bounding box center [1260, 24] width 30 height 30
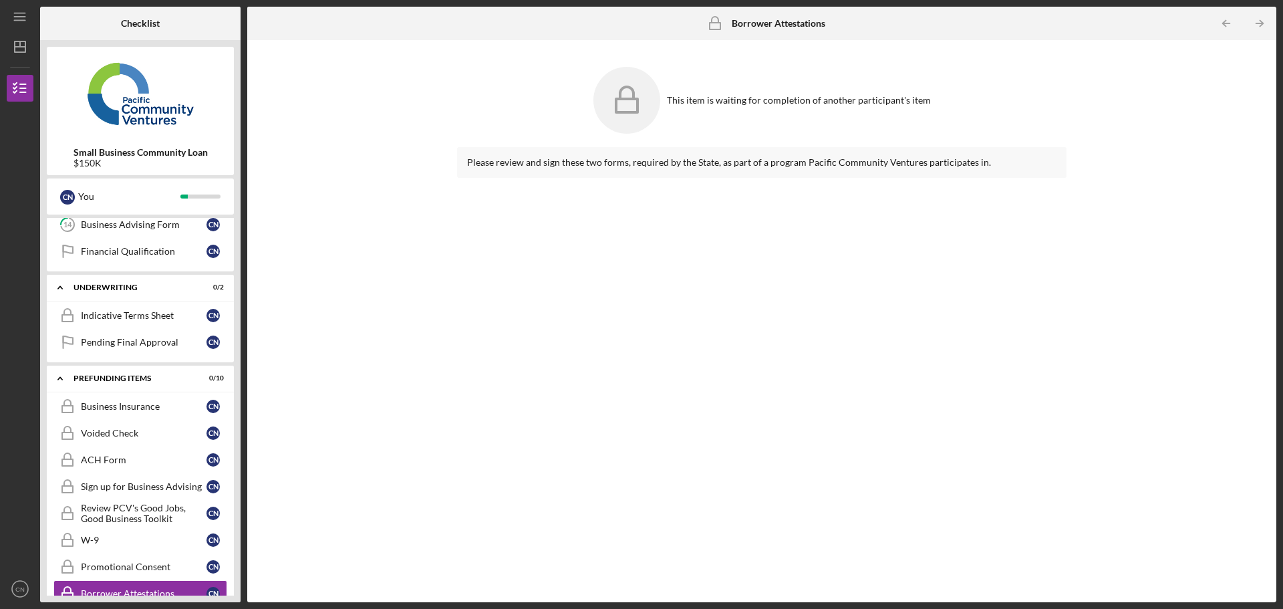
click at [1259, 25] on icon "Icon/Table Pagination Arrow" at bounding box center [1260, 24] width 30 height 30
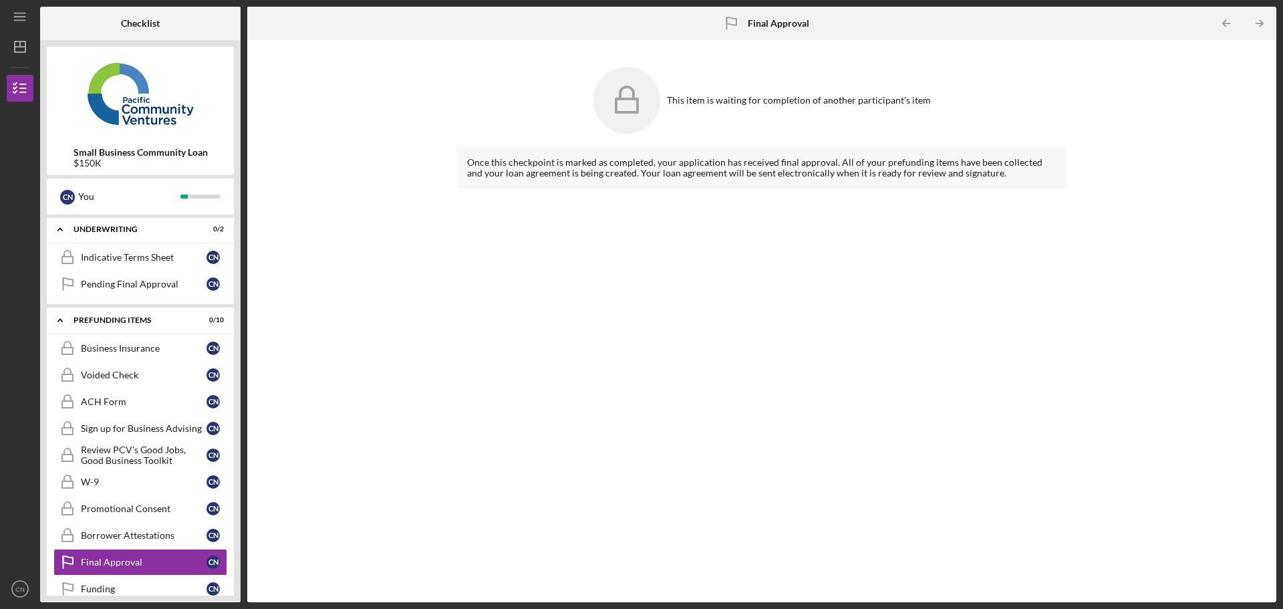
scroll to position [383, 0]
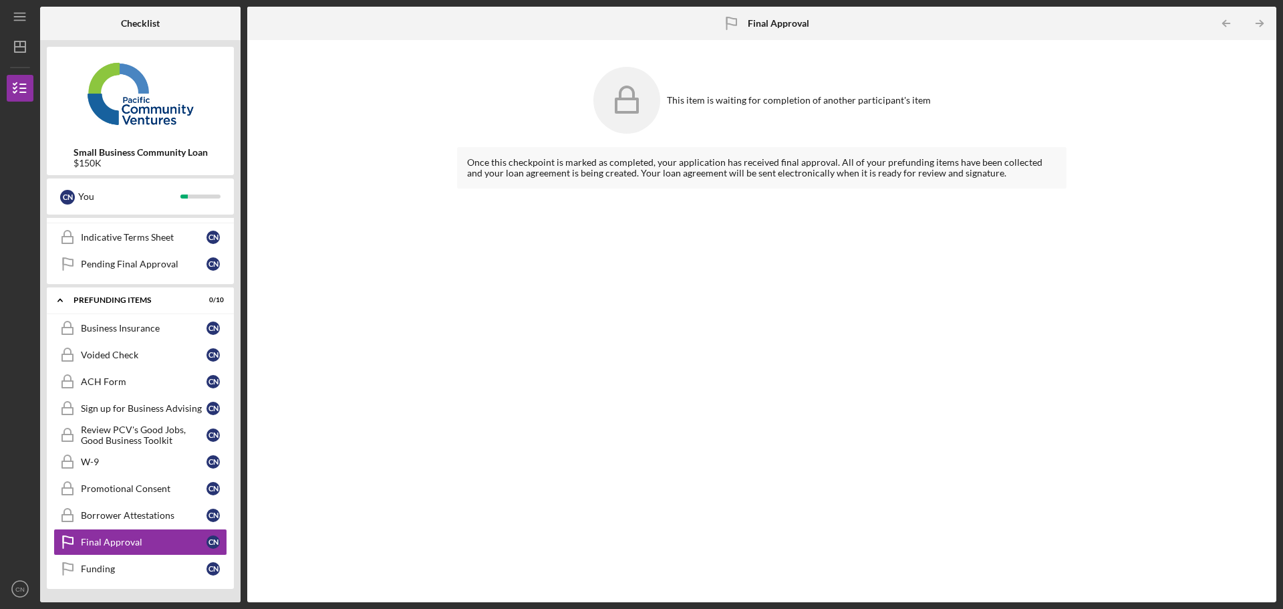
click at [1259, 25] on icon "Icon/Table Pagination Arrow" at bounding box center [1260, 24] width 30 height 30
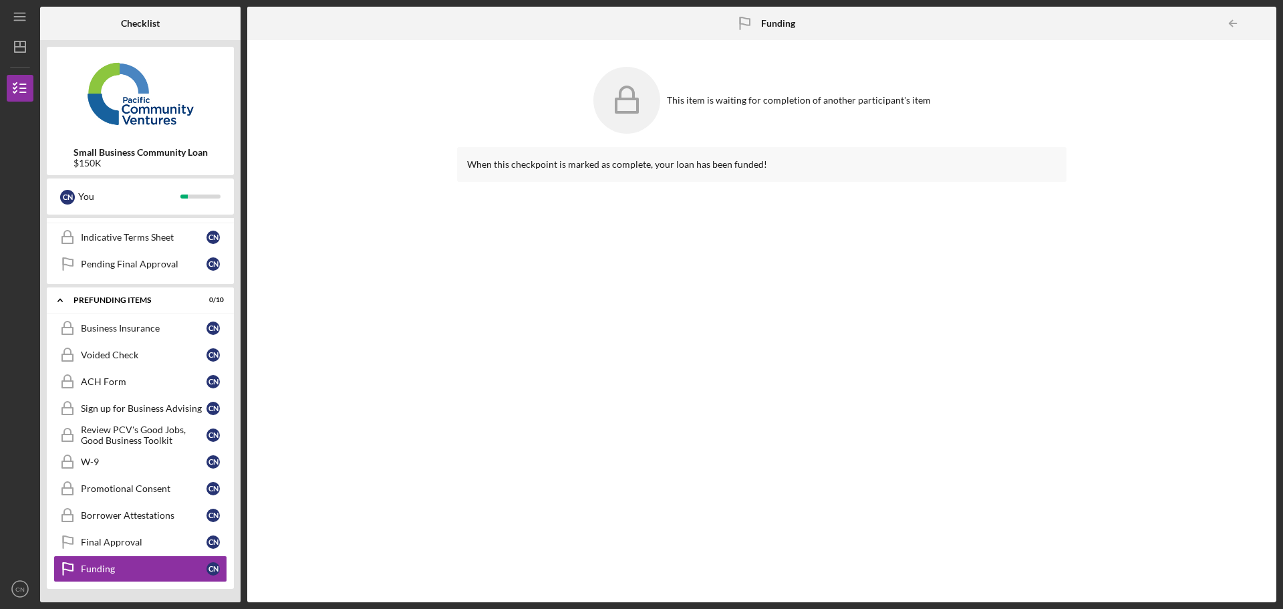
click at [1259, 25] on div at bounding box center [1263, 23] width 27 height 27
click at [917, 168] on p "When this checkpoint is marked as complete, your loan has been funded!" at bounding box center [762, 164] width 590 height 15
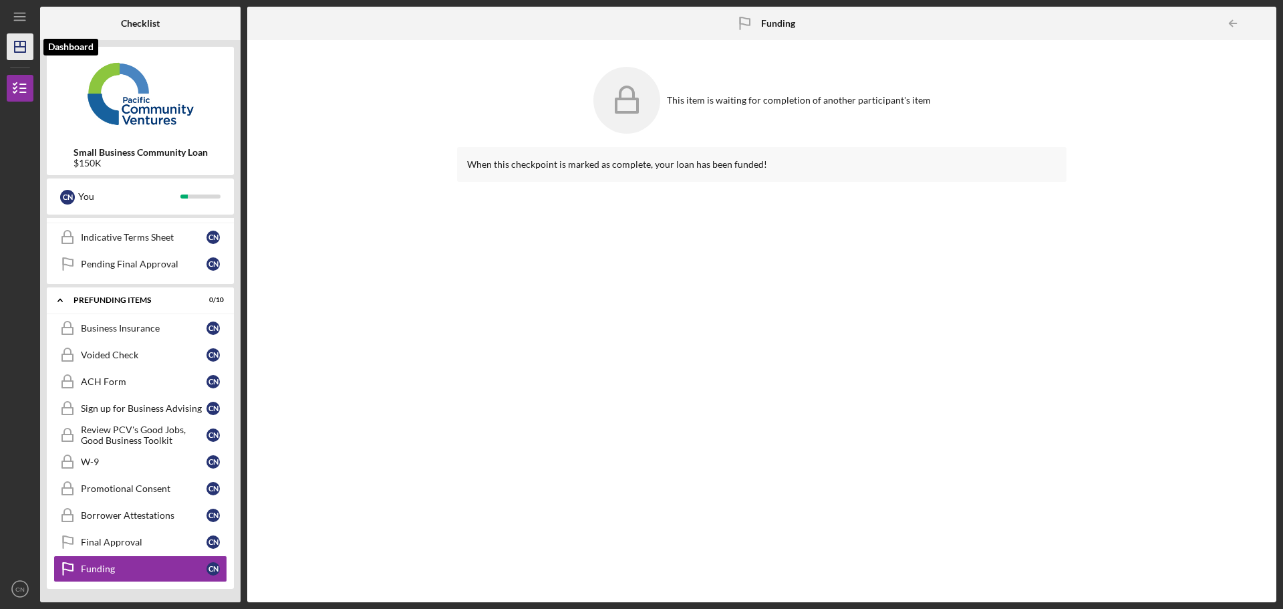
click at [13, 39] on icon "Icon/Dashboard" at bounding box center [19, 46] width 33 height 33
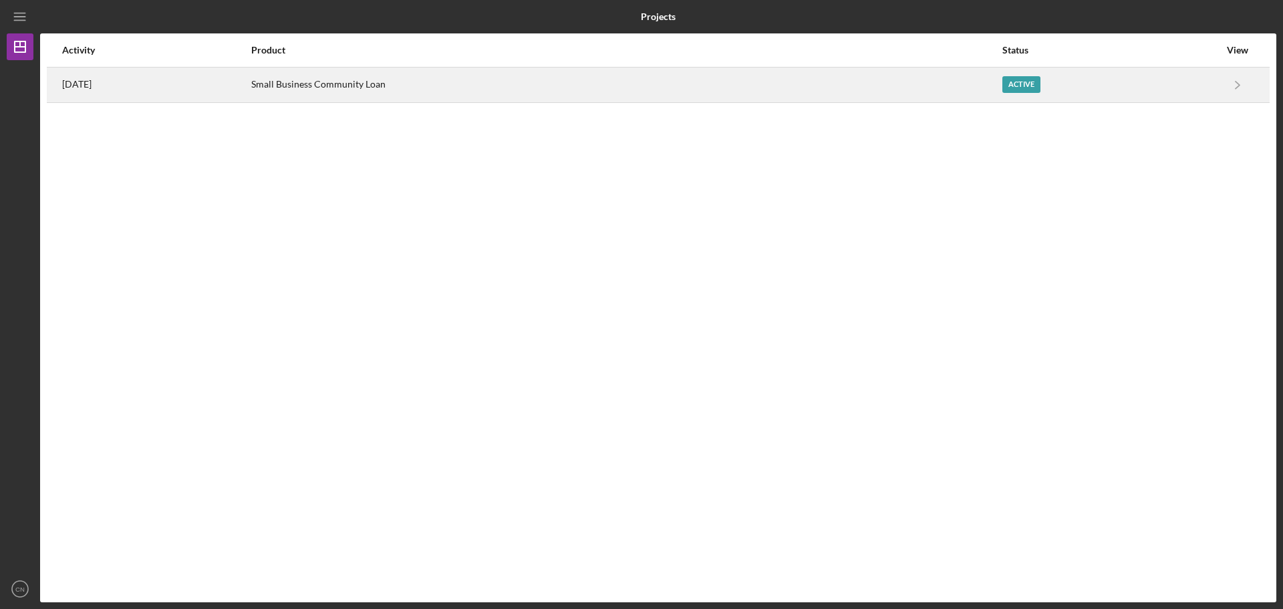
click at [360, 89] on div "Small Business Community Loan" at bounding box center [626, 84] width 751 height 33
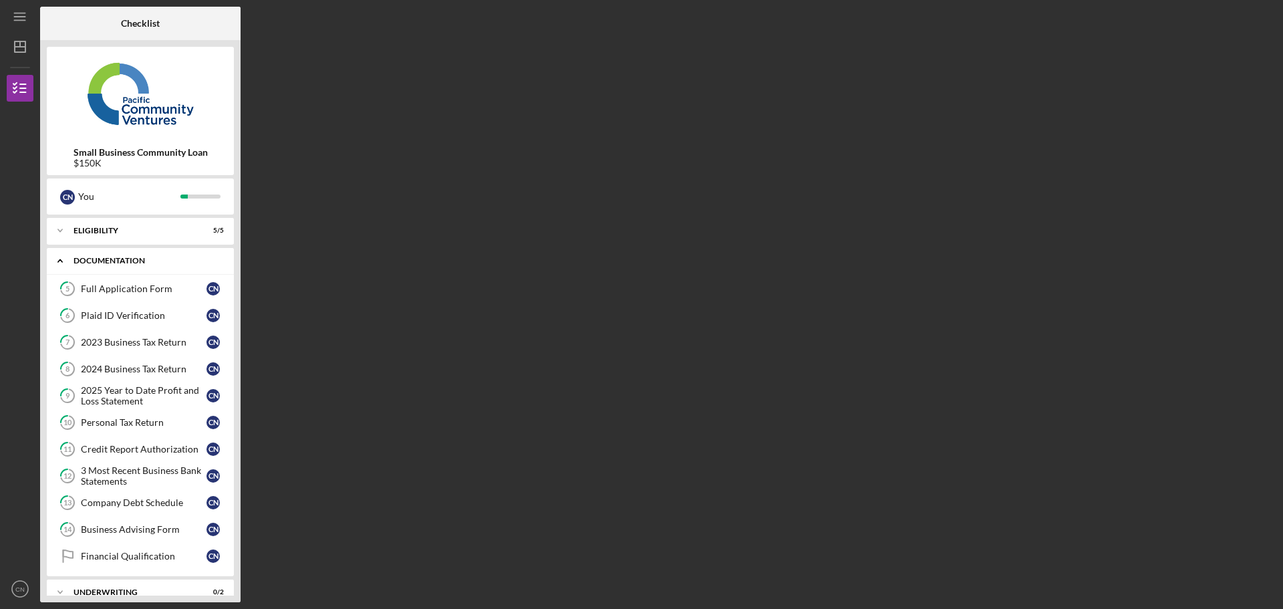
click at [196, 261] on div "Documentation" at bounding box center [146, 261] width 144 height 8
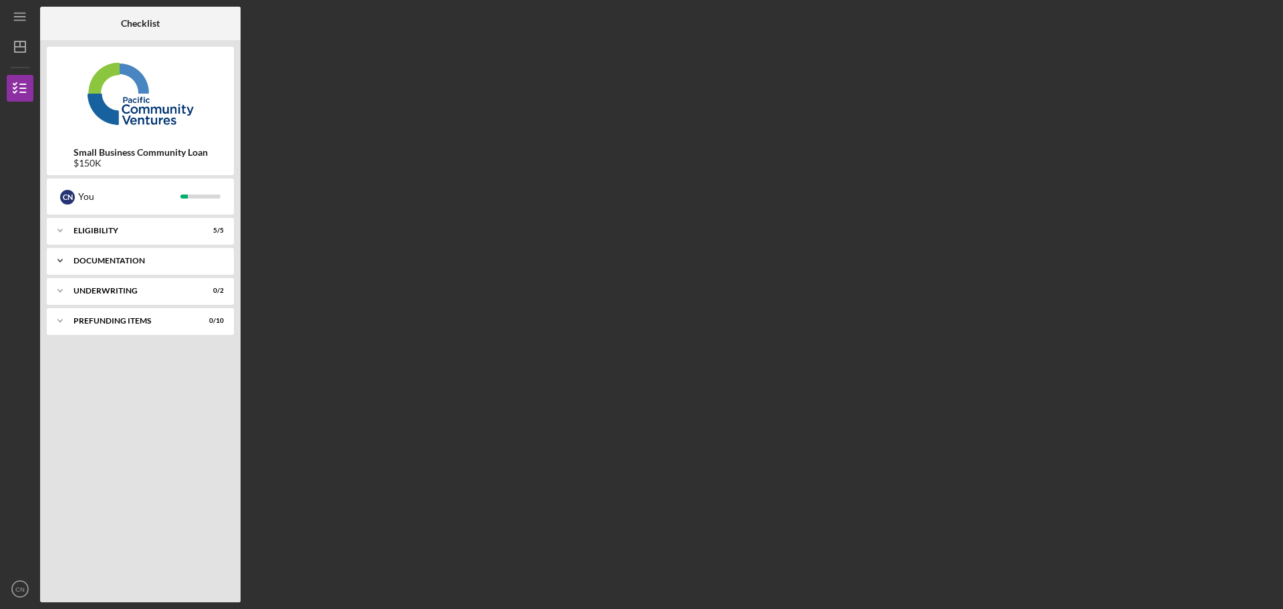
click at [57, 261] on icon "Icon/Expander" at bounding box center [60, 260] width 27 height 27
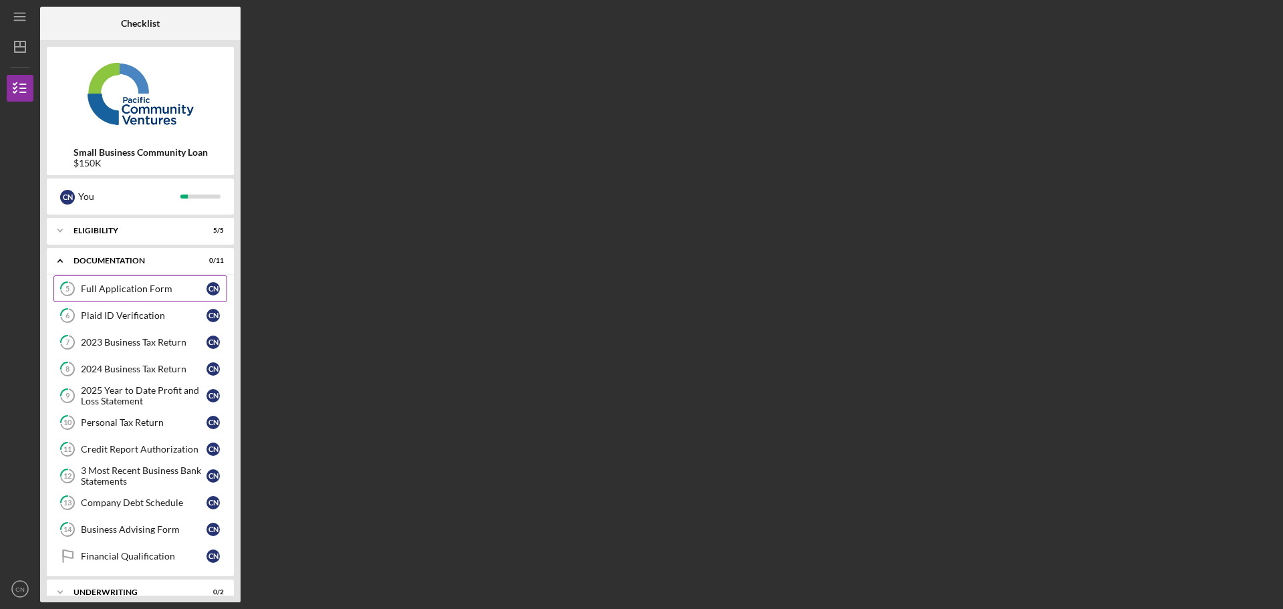
click at [137, 289] on div "Full Application Form" at bounding box center [144, 288] width 126 height 11
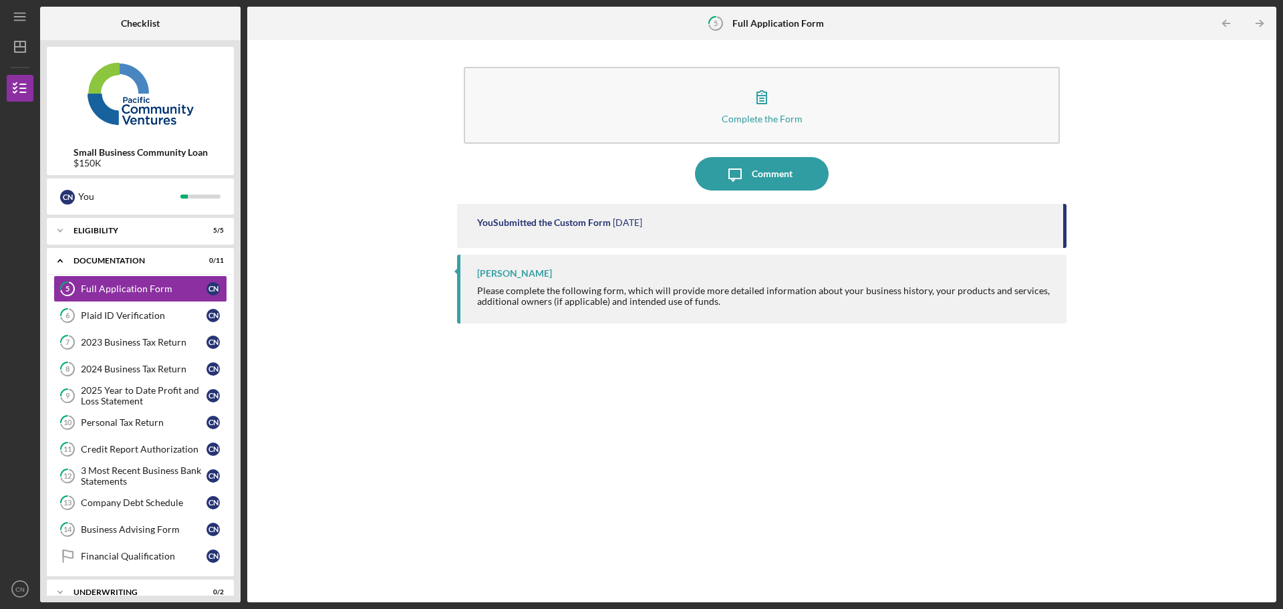
click at [611, 221] on div "You Submitted the Custom Form" at bounding box center [544, 222] width 134 height 11
click at [672, 257] on div "[PERSON_NAME] Please complete the following form, which will provide more detai…" at bounding box center [762, 289] width 610 height 69
click at [642, 227] on time "[DATE]" at bounding box center [627, 222] width 29 height 11
click at [318, 172] on div "Complete the Form Form Icon/Message Comment You Submitted the Custom Form [DATE…" at bounding box center [762, 321] width 1016 height 549
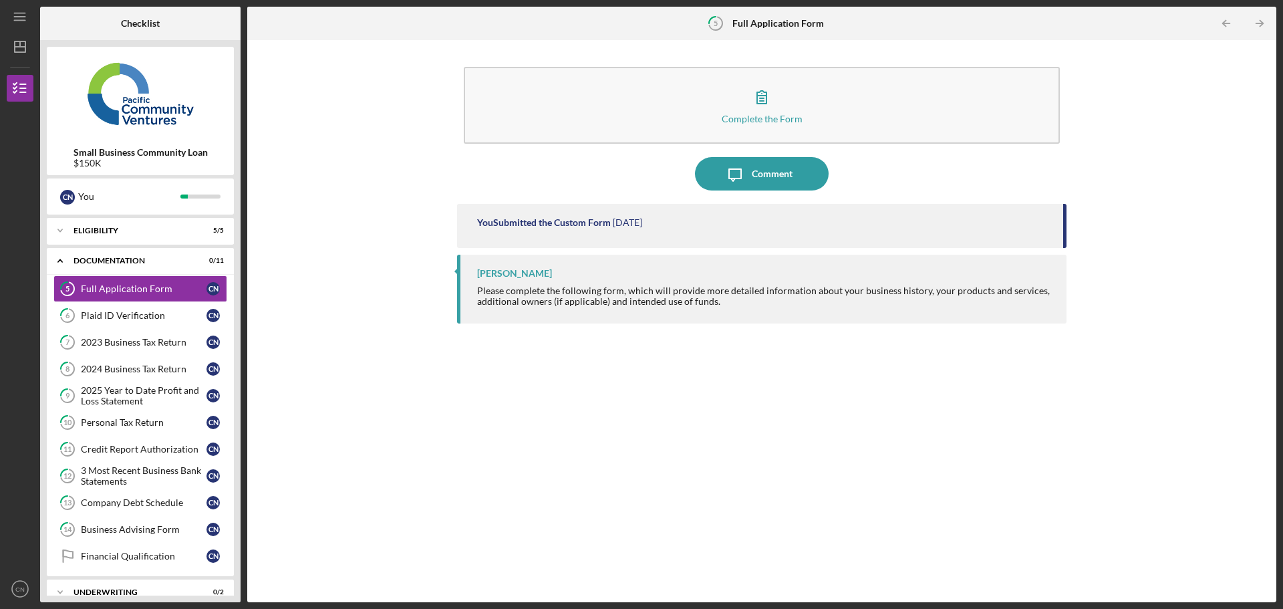
drag, startPoint x: 316, startPoint y: 172, endPoint x: 287, endPoint y: 175, distance: 28.9
click at [314, 173] on div "Complete the Form Form Icon/Message Comment You Submitted the Custom Form [DATE…" at bounding box center [762, 321] width 1016 height 549
click at [148, 222] on div "Icon/Expander Eligibility 5 / 5" at bounding box center [140, 230] width 187 height 27
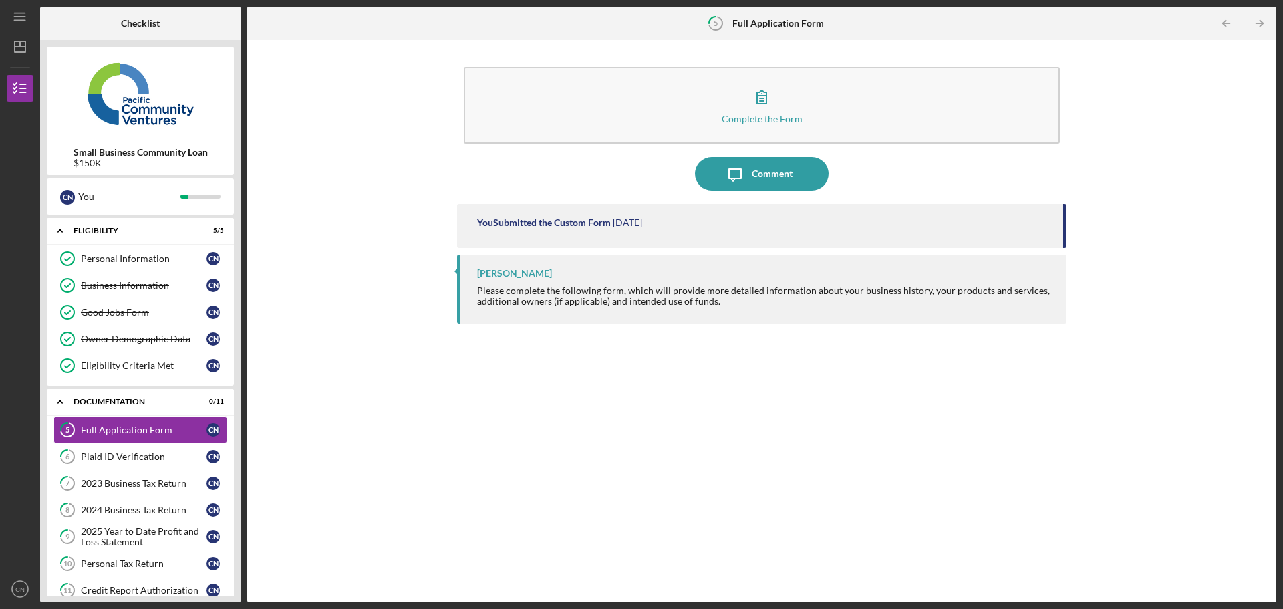
click at [243, 289] on div "Checklist Small Business Community Loan $150K C N You Icon/Expander Eligibility…" at bounding box center [658, 305] width 1237 height 596
